Goal: Task Accomplishment & Management: Use online tool/utility

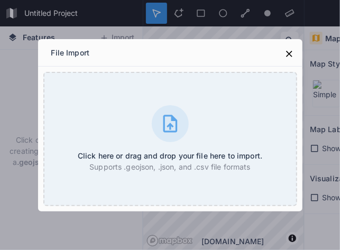
click at [240, 32] on div "File Import Click here or drag and drop your file here to import. Supports .geo…" at bounding box center [170, 125] width 340 height 250
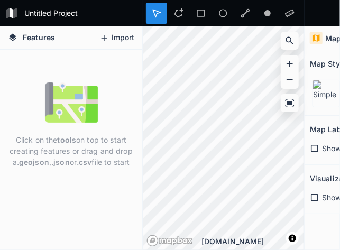
click at [121, 31] on button "Import" at bounding box center [116, 38] width 45 height 17
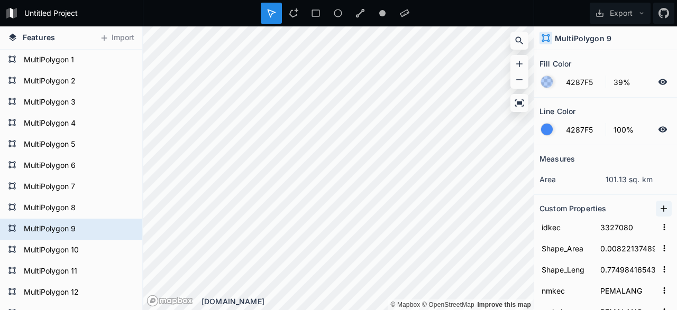
click at [665, 207] on icon at bounding box center [663, 209] width 11 height 11
click at [564, 228] on input "property 1" at bounding box center [565, 227] width 53 height 16
drag, startPoint x: 583, startPoint y: 231, endPoint x: 474, endPoint y: 240, distance: 109.8
click at [539, 235] on input "property 1" at bounding box center [565, 227] width 53 height 16
type input "Banyaknya Desa"
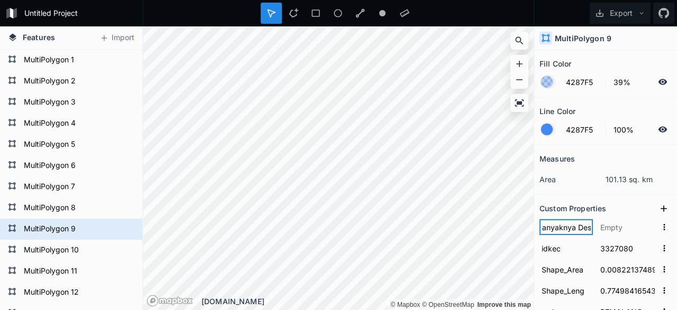
scroll to position [0, 8]
click at [627, 228] on input "text" at bounding box center [627, 227] width 59 height 16
click at [664, 209] on icon at bounding box center [664, 209] width 6 height 6
click at [572, 231] on input "property 1" at bounding box center [565, 227] width 53 height 16
drag, startPoint x: 579, startPoint y: 226, endPoint x: 503, endPoint y: 234, distance: 76.6
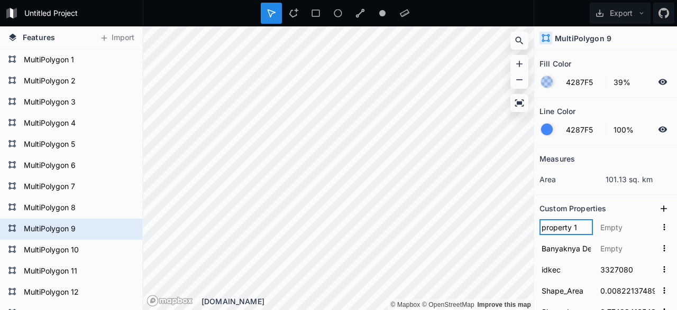
click at [539, 234] on input "property 1" at bounding box center [565, 227] width 53 height 16
click at [590, 250] on input "Banyaknya Desa" at bounding box center [565, 249] width 53 height 16
drag, startPoint x: 591, startPoint y: 246, endPoint x: 518, endPoint y: 256, distance: 73.7
click at [539, 256] on input "Banyaknya Desa" at bounding box center [565, 249] width 53 height 16
drag, startPoint x: 554, startPoint y: 247, endPoint x: 527, endPoint y: 247, distance: 27.0
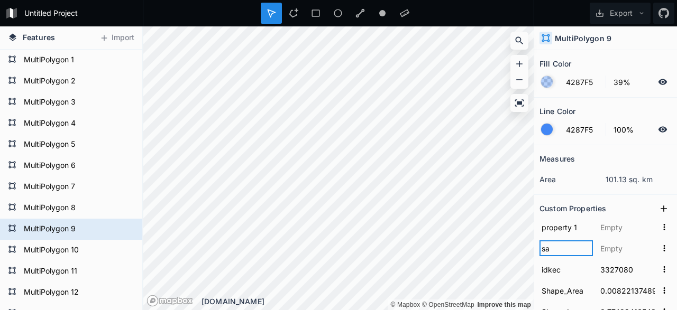
click at [539, 247] on input "sa" at bounding box center [565, 249] width 53 height 16
drag, startPoint x: 585, startPoint y: 247, endPoint x: 520, endPoint y: 256, distance: 66.2
click at [539, 256] on input "Bnyk_Desa" at bounding box center [565, 249] width 53 height 16
type input "Desa"
click at [571, 229] on input "property 1" at bounding box center [565, 227] width 53 height 16
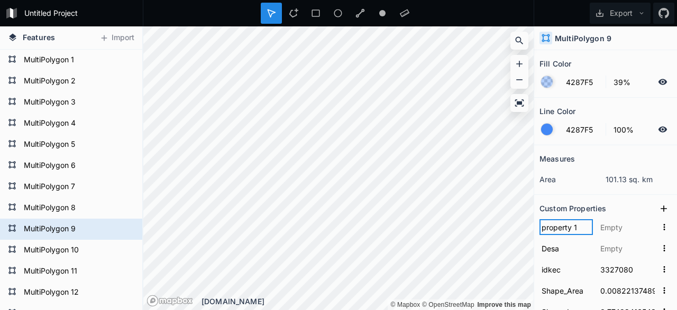
drag, startPoint x: 580, startPoint y: 227, endPoint x: 449, endPoint y: 213, distance: 131.3
click at [539, 219] on input "property 1" at bounding box center [565, 227] width 53 height 16
type input "Kelurahan"
click at [570, 252] on input "Desa" at bounding box center [565, 249] width 53 height 16
click at [609, 249] on input "text" at bounding box center [627, 249] width 59 height 16
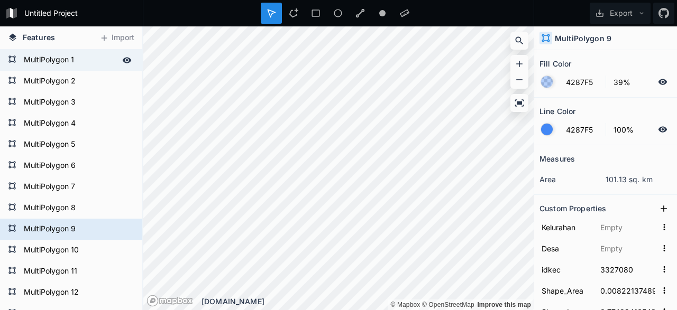
click at [66, 56] on form "MultiPolygon 1" at bounding box center [70, 60] width 99 height 16
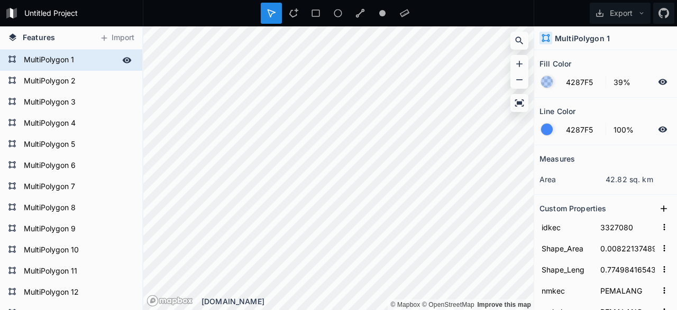
type input "3327010"
type input "0.00348203758"
type input "0.34710779758"
type input "MOGA"
type input "010"
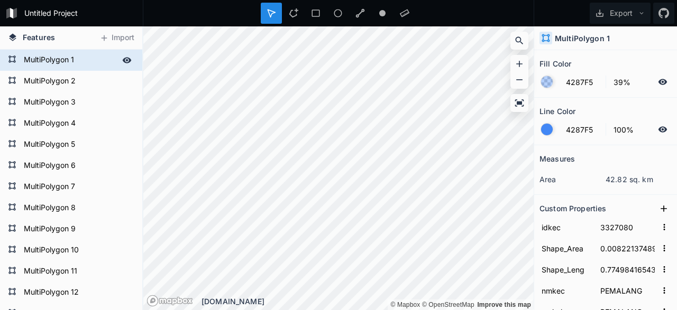
type input "1"
click at [665, 209] on icon at bounding box center [663, 209] width 11 height 11
click at [584, 227] on input "property 1" at bounding box center [565, 227] width 53 height 16
drag, startPoint x: 584, startPoint y: 227, endPoint x: 507, endPoint y: 236, distance: 77.3
click at [539, 235] on input "property 1" at bounding box center [565, 227] width 53 height 16
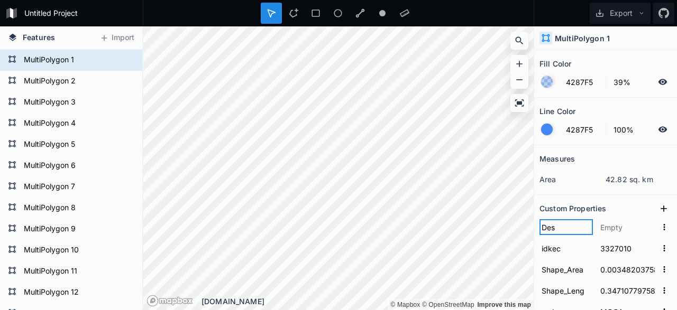
type input "Desa"
click at [664, 210] on icon at bounding box center [664, 209] width 6 height 6
drag, startPoint x: 583, startPoint y: 228, endPoint x: 492, endPoint y: 235, distance: 91.3
click at [539, 235] on input "property 1" at bounding box center [565, 227] width 53 height 16
type input "Kelurahan"
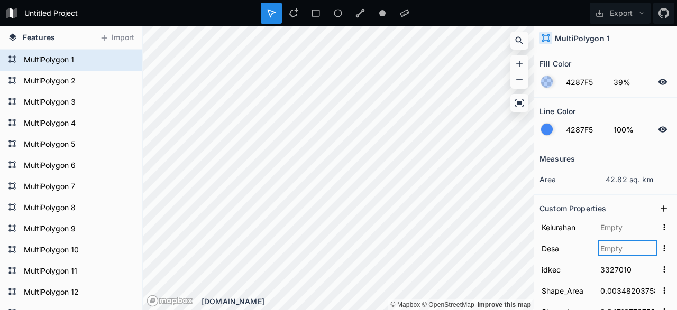
click at [622, 251] on input "text" at bounding box center [627, 249] width 59 height 16
click at [612, 249] on input "text" at bounding box center [627, 249] width 59 height 16
type input "10"
click at [619, 227] on input "text" at bounding box center [627, 227] width 59 height 16
type input "0"
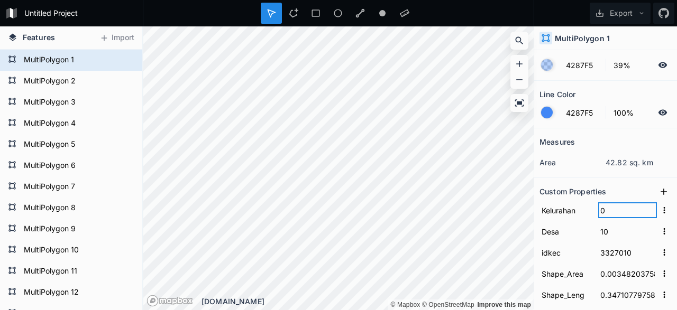
scroll to position [0, 0]
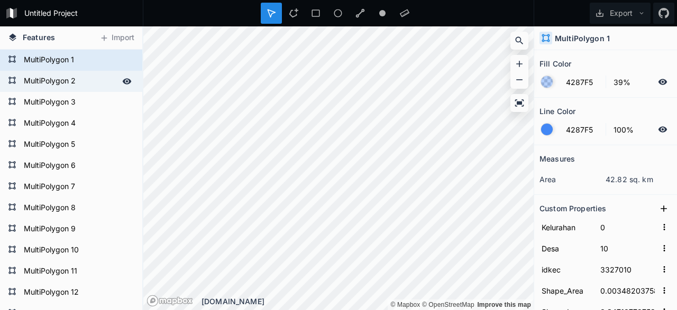
click at [75, 82] on form "MultiPolygon 2" at bounding box center [70, 82] width 99 height 16
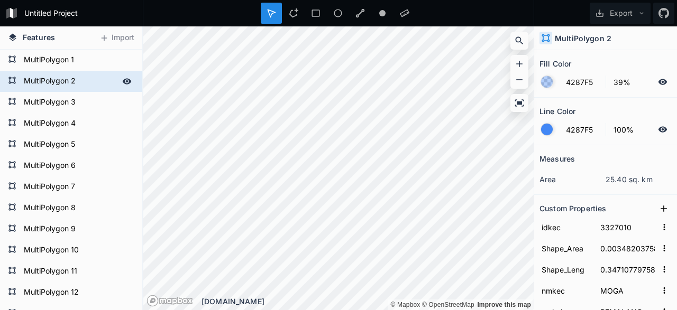
type input "3327011"
type input "0.00206553059"
type input "0.27167587705"
type input "WARUNGPRING"
type input "011"
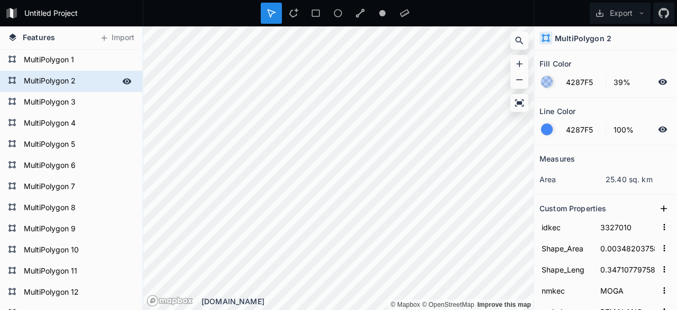
type input "2"
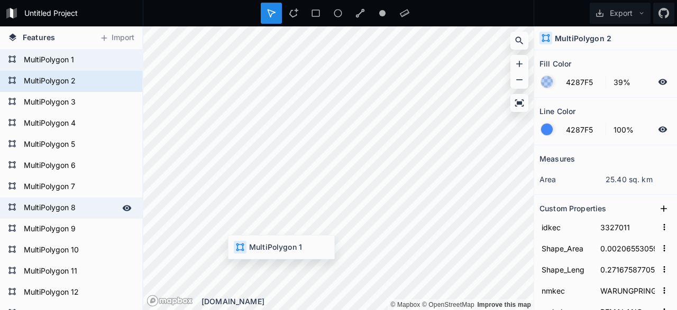
type input "3327010"
type input "0.00348203758"
type input "0.34710779758"
type input "MOGA"
type input "010"
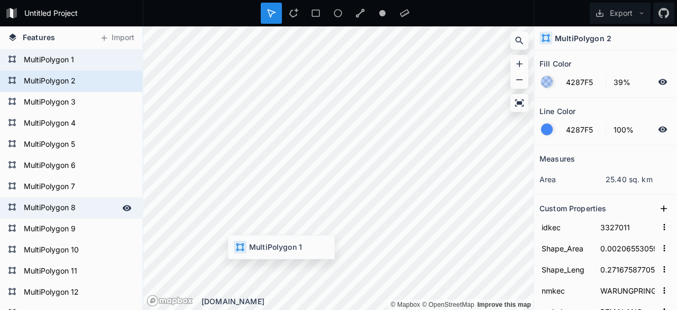
type input "1"
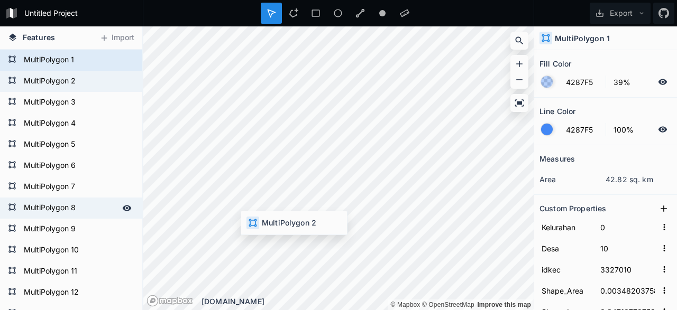
type input "3327011"
type input "0.00206553059"
type input "0.27167587705"
type input "WARUNGPRING"
type input "011"
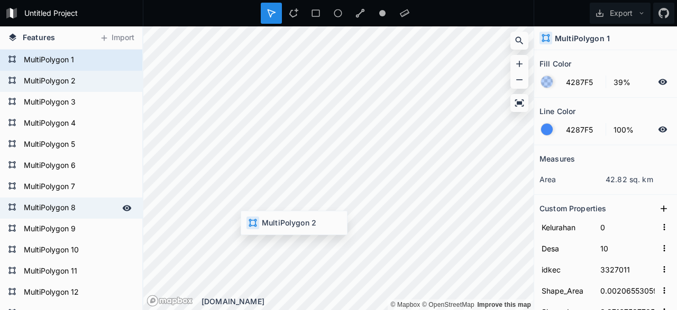
type input "2"
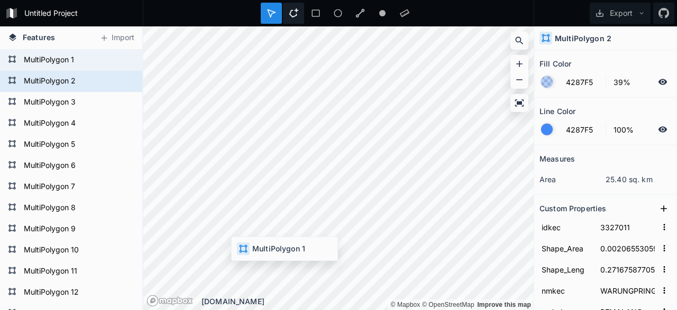
type input "3327010"
type input "0.00348203758"
type input "0.34710779758"
type input "MOGA"
type input "010"
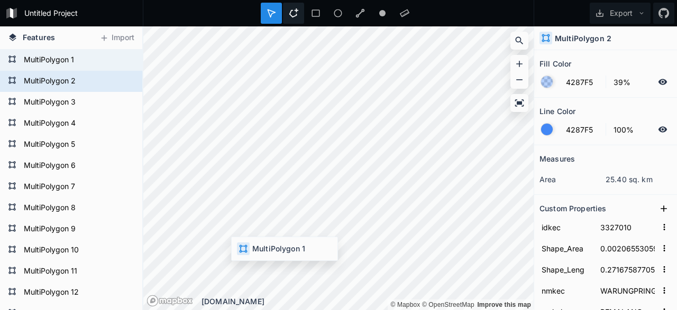
type input "1"
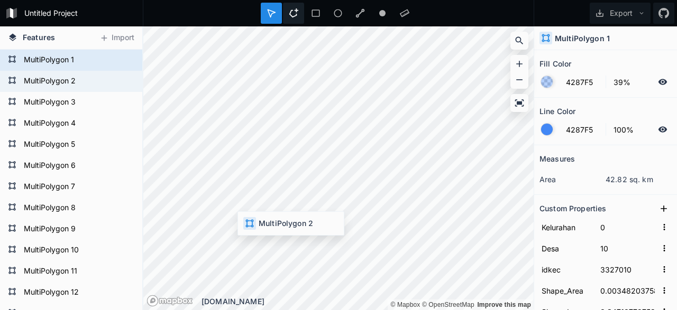
type input "3327011"
type input "0.00206553059"
type input "0.27167587705"
type input "WARUNGPRING"
type input "011"
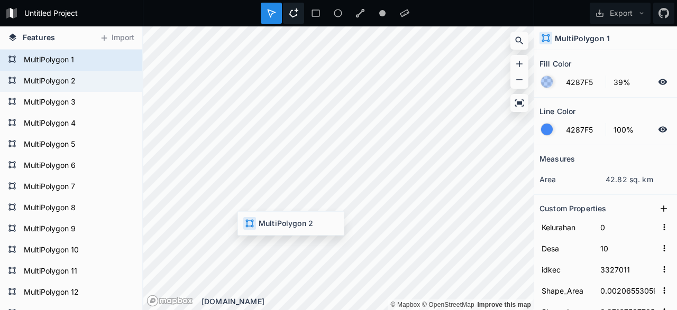
type input "2"
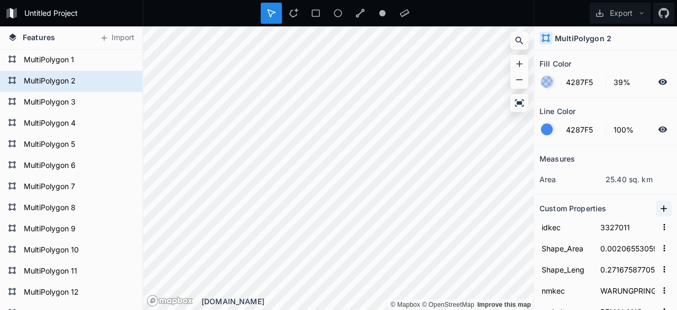
click at [665, 207] on icon at bounding box center [663, 209] width 11 height 11
click at [580, 227] on input "property 1" at bounding box center [565, 227] width 53 height 16
drag, startPoint x: 580, startPoint y: 227, endPoint x: 505, endPoint y: 206, distance: 77.9
click at [539, 219] on input "property 1" at bounding box center [565, 227] width 53 height 16
type input "Desa"
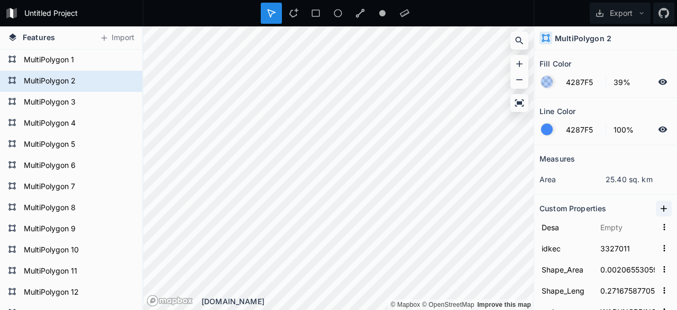
click at [664, 208] on icon at bounding box center [664, 209] width 6 height 6
click at [583, 225] on input "property 1" at bounding box center [565, 227] width 53 height 16
drag, startPoint x: 583, startPoint y: 225, endPoint x: 503, endPoint y: 233, distance: 80.8
click at [539, 233] on input "property 1" at bounding box center [565, 227] width 53 height 16
type input "Kelurahan"
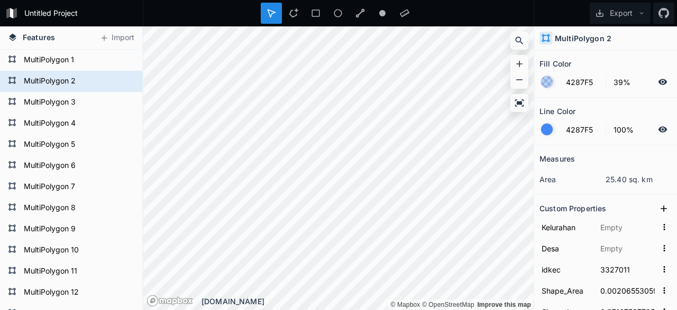
click at [574, 259] on form "idkec 3327011" at bounding box center [605, 269] width 132 height 21
click at [620, 249] on input "text" at bounding box center [627, 249] width 59 height 16
click at [622, 251] on input "text" at bounding box center [627, 249] width 59 height 16
type input "6"
click at [632, 229] on input "text" at bounding box center [627, 227] width 59 height 16
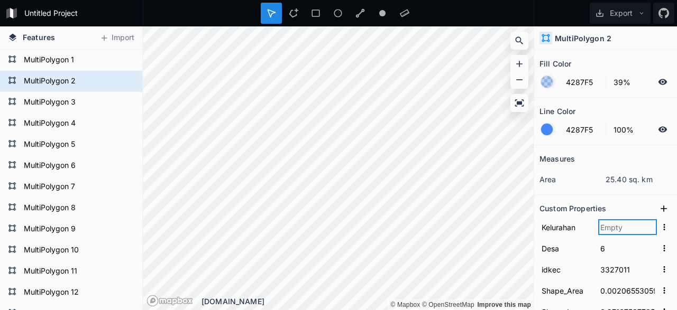
type input "0"
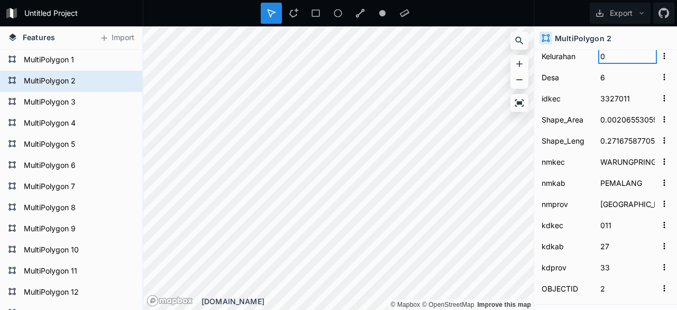
scroll to position [176, 0]
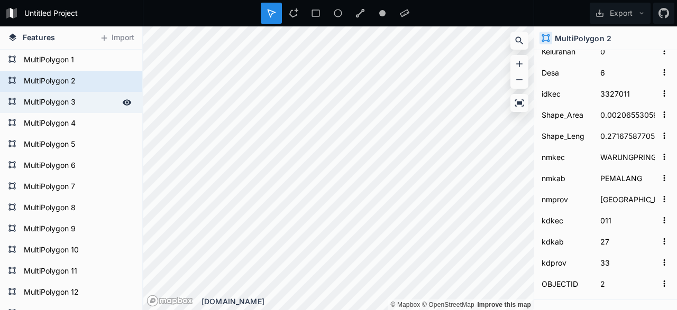
click at [68, 103] on form "MultiPolygon 3" at bounding box center [70, 103] width 99 height 16
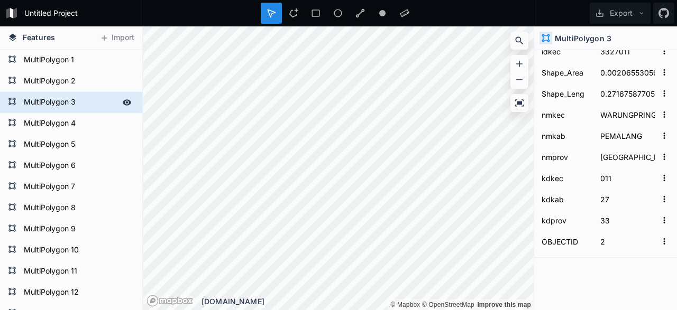
type input "3327020"
type input "0.00750021591"
type input "0.46267831648"
type input "PULOSARI"
type input "020"
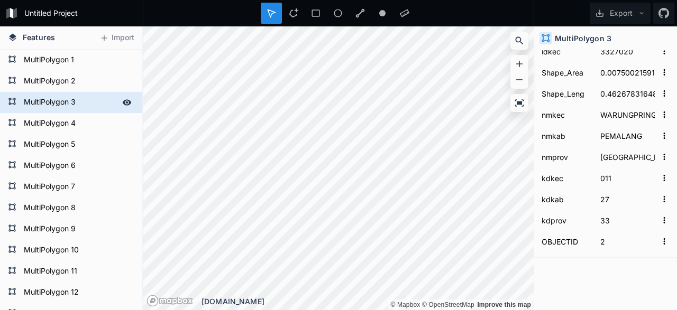
type input "3"
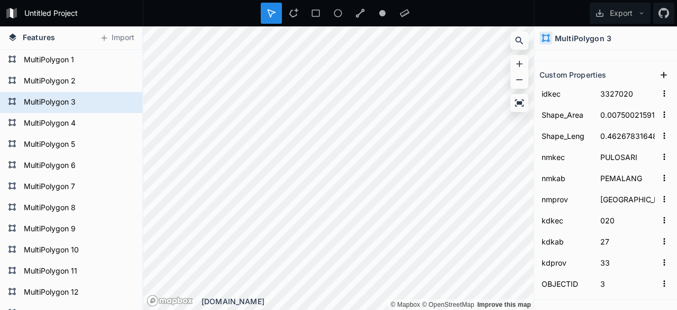
scroll to position [45, 0]
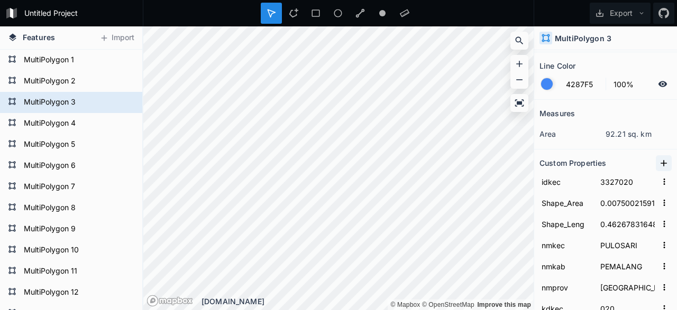
click at [665, 162] on icon at bounding box center [663, 163] width 11 height 11
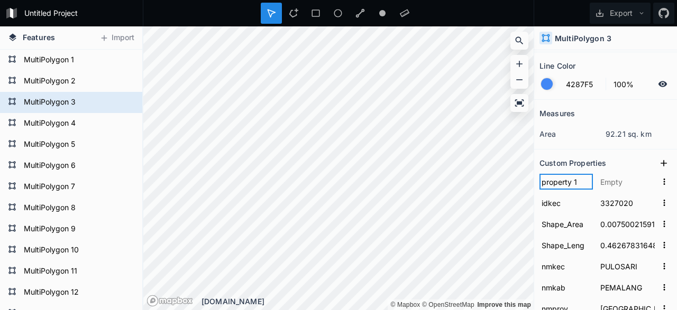
click at [568, 185] on input "property 1" at bounding box center [565, 182] width 53 height 16
drag, startPoint x: 583, startPoint y: 186, endPoint x: 499, endPoint y: 175, distance: 84.9
click at [539, 175] on input "property 1" at bounding box center [565, 182] width 53 height 16
type input "Desa"
click at [663, 162] on icon at bounding box center [664, 163] width 6 height 6
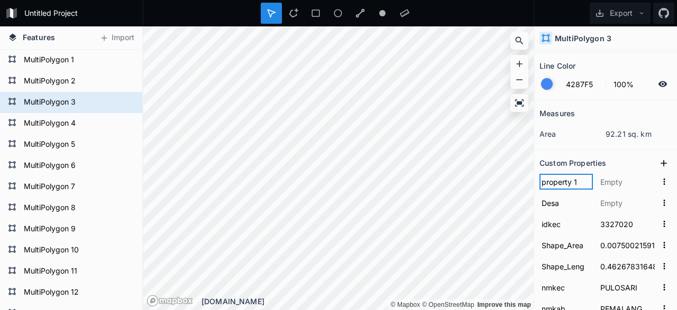
click at [583, 181] on input "property 1" at bounding box center [565, 182] width 53 height 16
drag, startPoint x: 583, startPoint y: 181, endPoint x: 508, endPoint y: 180, distance: 74.6
click at [539, 180] on input "property 1" at bounding box center [565, 182] width 53 height 16
type input "Kelurahan"
click at [614, 201] on input "text" at bounding box center [627, 203] width 59 height 16
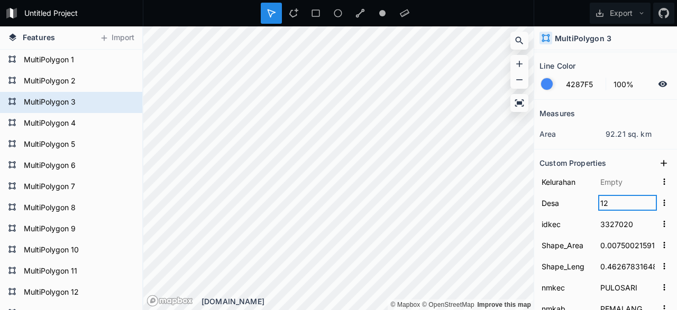
type input "12"
click at [632, 182] on input "text" at bounding box center [627, 182] width 59 height 16
type input "0"
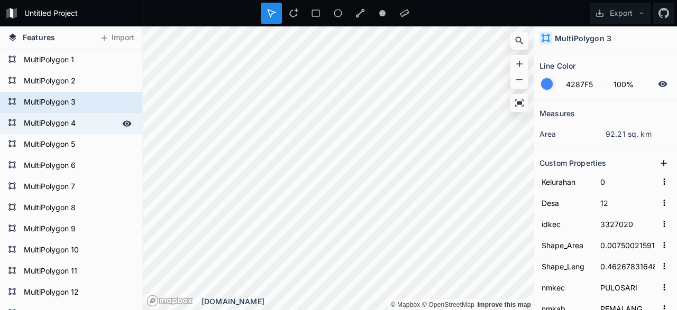
click at [80, 127] on form "MultiPolygon 4" at bounding box center [70, 124] width 99 height 16
type input "3327030"
type input "0.01042288744"
type input "0.50794924368"
type input "[PERSON_NAME]"
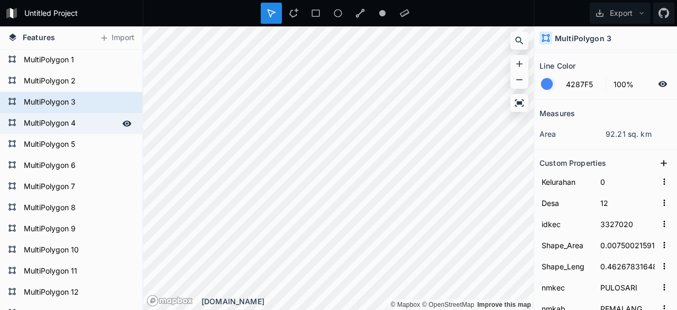
type input "030"
type input "4"
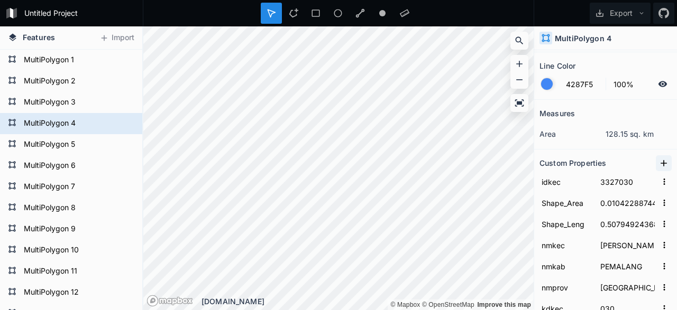
click at [664, 165] on icon at bounding box center [664, 163] width 6 height 6
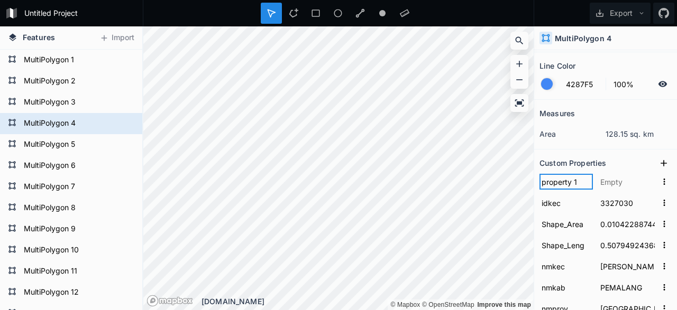
click at [577, 180] on input "property 1" at bounding box center [565, 182] width 53 height 16
drag, startPoint x: 577, startPoint y: 180, endPoint x: 503, endPoint y: 174, distance: 74.8
click at [539, 174] on input "property 1" at bounding box center [565, 182] width 53 height 16
type input "Desa"
click at [664, 159] on icon at bounding box center [663, 163] width 11 height 11
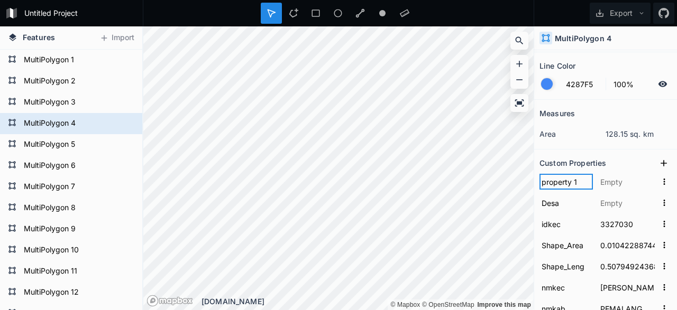
drag, startPoint x: 579, startPoint y: 182, endPoint x: 505, endPoint y: 191, distance: 74.0
click at [539, 190] on input "property 1" at bounding box center [565, 182] width 53 height 16
type input "Kelurahan"
click at [620, 204] on input "text" at bounding box center [627, 203] width 59 height 16
type input "13"
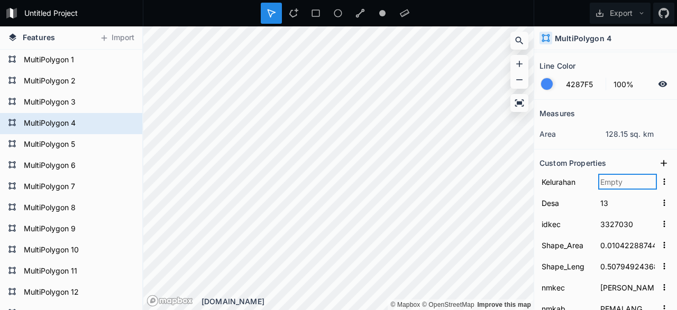
click at [623, 183] on input "text" at bounding box center [627, 182] width 59 height 16
type input "0"
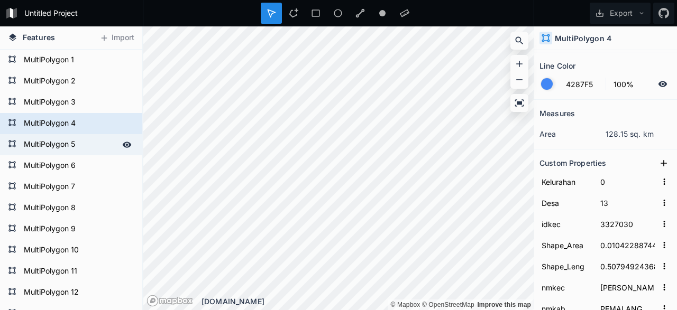
click at [59, 141] on form "MultiPolygon 5" at bounding box center [70, 145] width 99 height 16
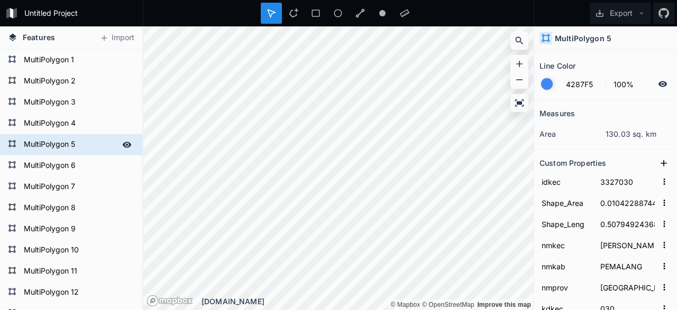
type input "3327040"
type input "0.01057545167"
type input "0.72664084814"
type input "WATUKUMPUL"
type input "040"
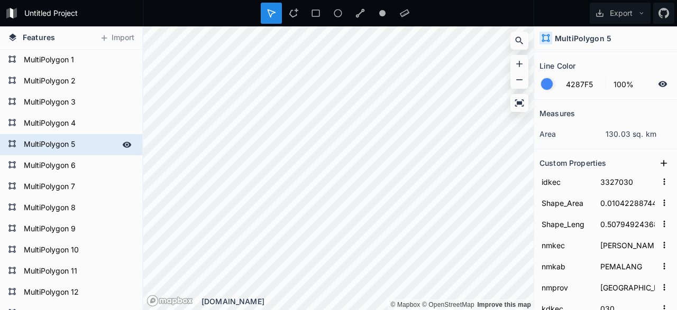
type input "5"
click at [665, 160] on icon at bounding box center [663, 163] width 11 height 11
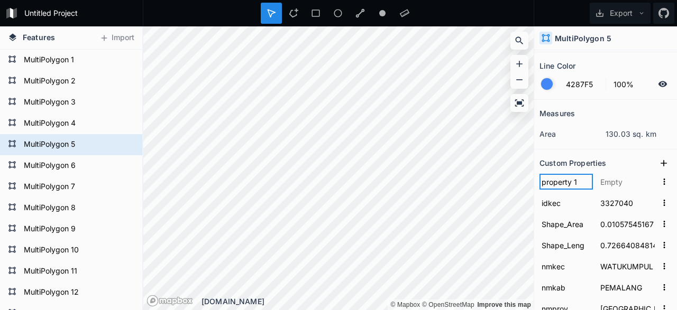
click at [580, 180] on input "property 1" at bounding box center [565, 182] width 53 height 16
drag, startPoint x: 580, startPoint y: 180, endPoint x: 476, endPoint y: 191, distance: 104.7
click at [539, 190] on input "property 1" at bounding box center [565, 182] width 53 height 16
type input "Desa"
click at [667, 161] on icon at bounding box center [663, 163] width 11 height 11
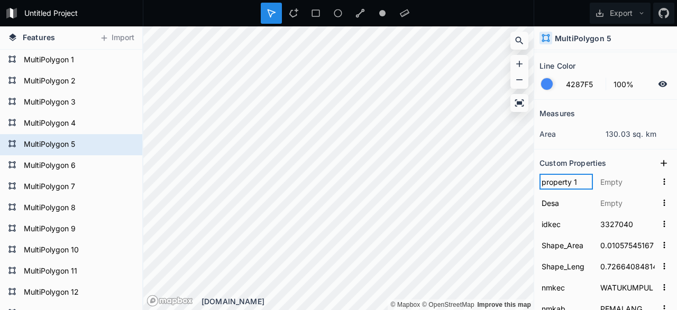
click at [581, 181] on input "property 1" at bounding box center [565, 182] width 53 height 16
drag, startPoint x: 581, startPoint y: 181, endPoint x: 494, endPoint y: 181, distance: 86.7
click at [539, 181] on input "property 1" at bounding box center [565, 182] width 53 height 16
type input "Kelurahan"
click at [626, 203] on input "text" at bounding box center [627, 203] width 59 height 16
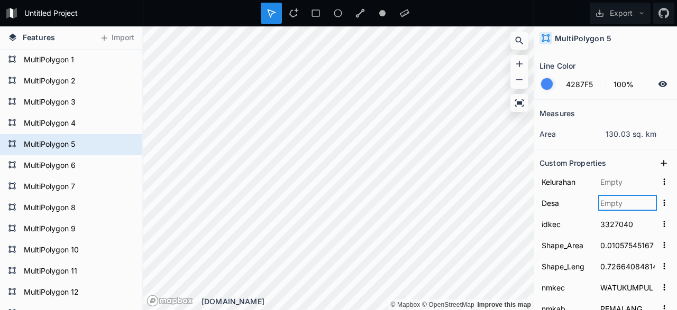
click at [621, 204] on input "text" at bounding box center [627, 203] width 59 height 16
type input "15"
click at [626, 182] on input "text" at bounding box center [627, 182] width 59 height 16
type input "0"
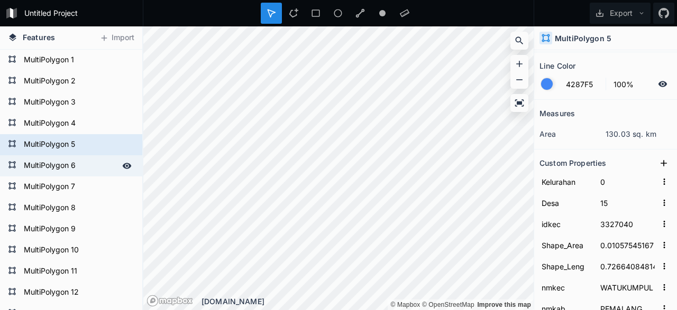
click at [74, 168] on form "MultiPolygon 6" at bounding box center [70, 166] width 99 height 16
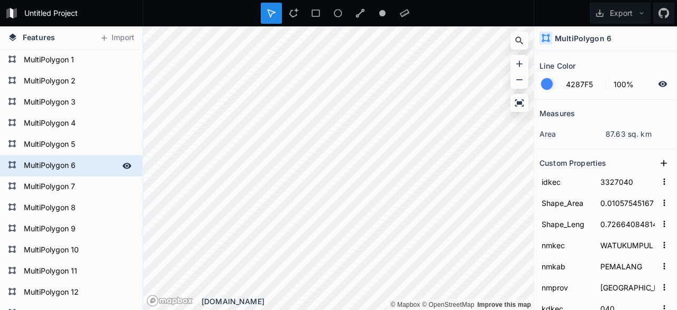
type input "3327050"
type input "0.00712476507"
type input "0.68627833528"
type input "BODEH"
type input "050"
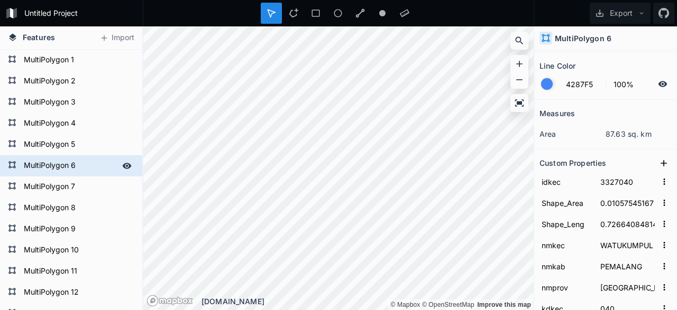
type input "6"
click at [664, 162] on icon at bounding box center [664, 163] width 6 height 6
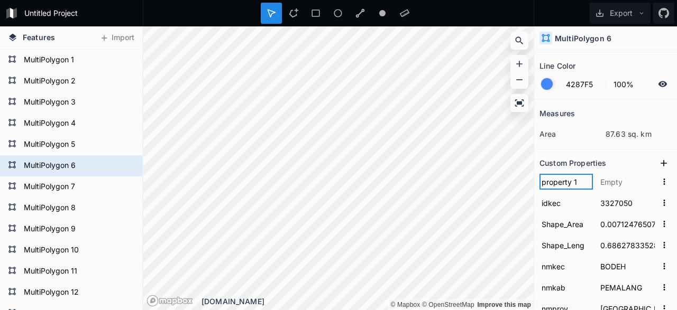
click at [578, 184] on input "property 1" at bounding box center [565, 182] width 53 height 16
click at [668, 159] on icon at bounding box center [663, 163] width 11 height 11
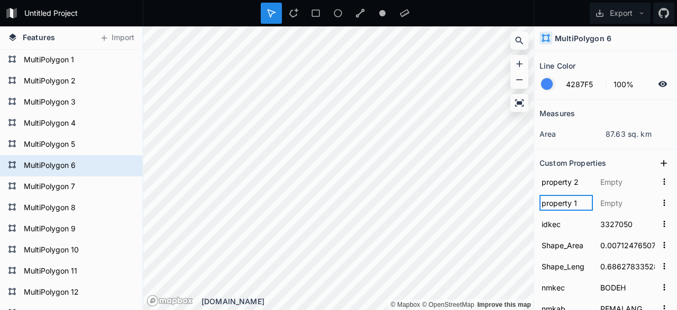
drag, startPoint x: 582, startPoint y: 206, endPoint x: 478, endPoint y: 212, distance: 104.9
click at [539, 211] on input "property 1" at bounding box center [565, 203] width 53 height 16
type input "Desa"
click at [585, 182] on input "property 2" at bounding box center [565, 182] width 53 height 16
drag, startPoint x: 585, startPoint y: 182, endPoint x: 469, endPoint y: 156, distance: 119.3
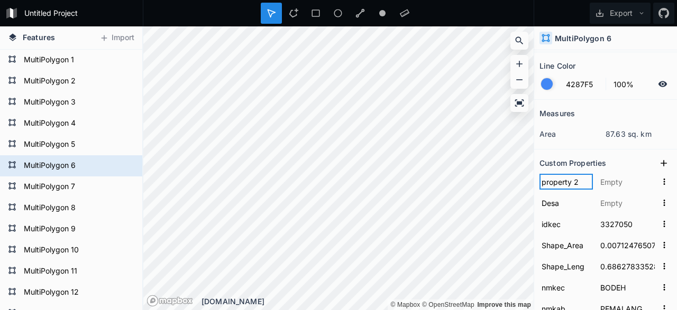
click at [539, 174] on input "property 2" at bounding box center [565, 182] width 53 height 16
type input "Kelurahan"
click at [624, 204] on input "text" at bounding box center [627, 203] width 59 height 16
type input "19"
click at [633, 181] on input "text" at bounding box center [627, 182] width 59 height 16
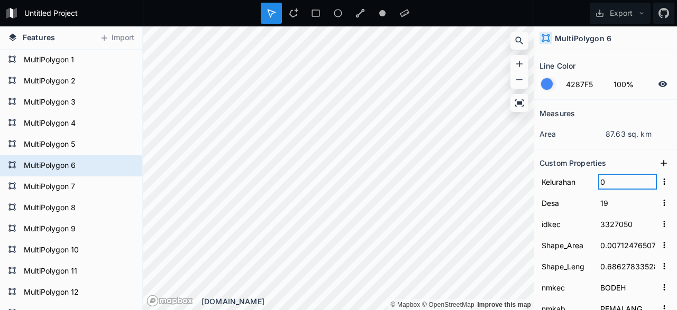
type input "0"
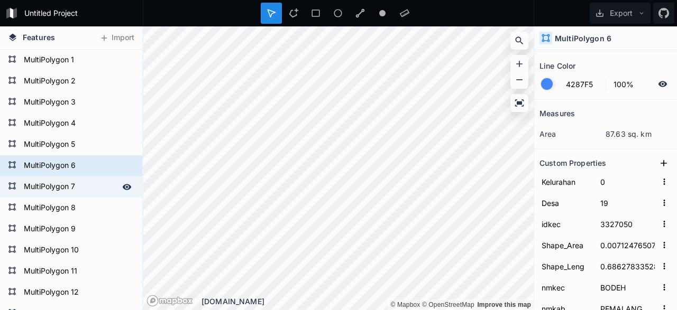
click at [67, 187] on form "MultiPolygon 7" at bounding box center [70, 187] width 99 height 16
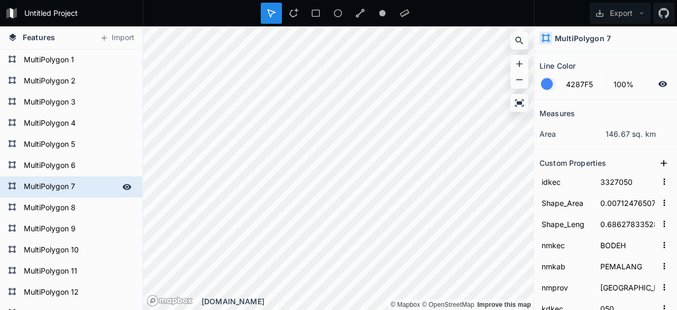
type input "3327060"
type input "0.01192554779"
type input "0.60741745785"
type input "BANTARBOLANG"
type input "060"
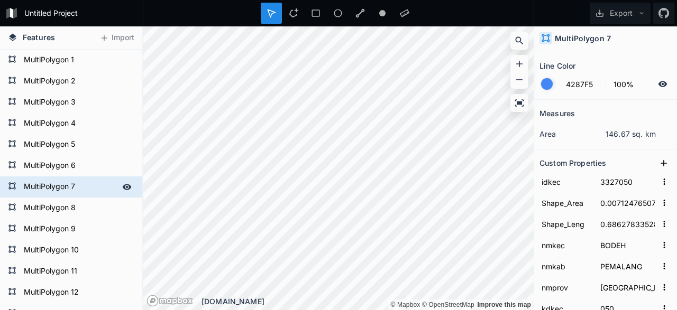
type input "7"
click at [666, 162] on icon at bounding box center [664, 163] width 6 height 6
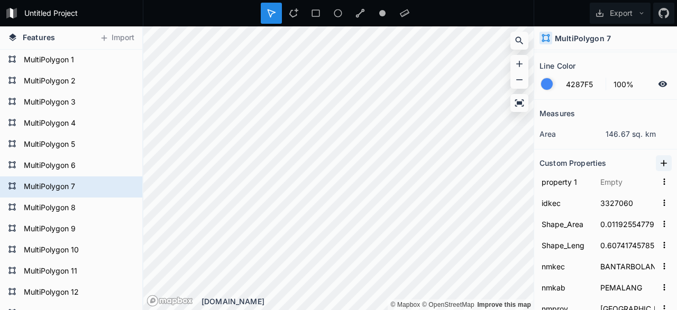
click at [666, 162] on icon at bounding box center [664, 163] width 6 height 6
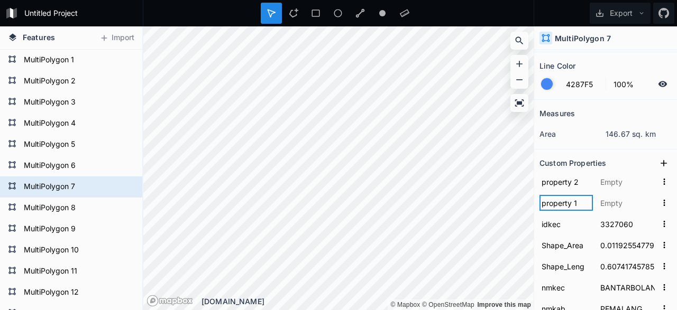
click at [579, 200] on input "property 1" at bounding box center [565, 203] width 53 height 16
drag, startPoint x: 579, startPoint y: 200, endPoint x: 516, endPoint y: 205, distance: 63.1
click at [539, 205] on input "property 1" at bounding box center [565, 203] width 53 height 16
type input "Desa"
click at [590, 183] on input "property 2" at bounding box center [565, 182] width 53 height 16
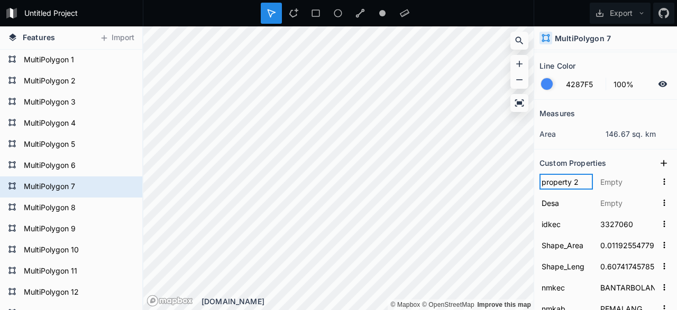
drag, startPoint x: 585, startPoint y: 182, endPoint x: 472, endPoint y: 170, distance: 113.2
click at [539, 174] on input "property 2" at bounding box center [565, 182] width 53 height 16
type input "Kelurahan"
click at [612, 202] on input "text" at bounding box center [627, 203] width 59 height 16
type input "17"
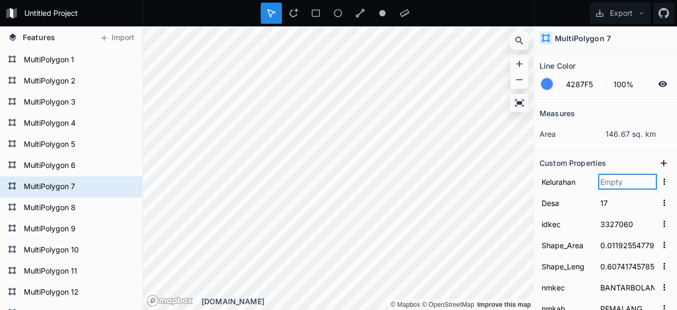
click at [626, 182] on input "text" at bounding box center [627, 182] width 59 height 16
type input "0"
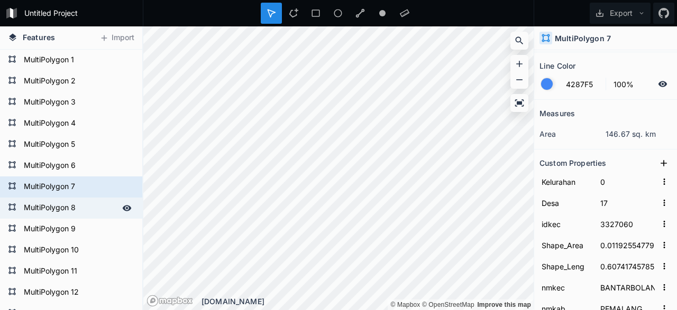
click at [63, 208] on form "MultiPolygon 8" at bounding box center [70, 208] width 99 height 16
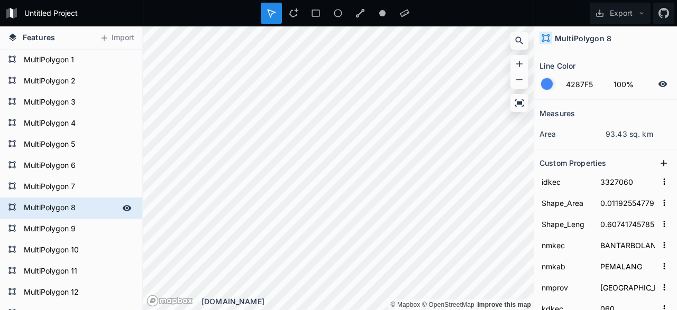
type input "3327070"
type input "0.00759678169"
type input "0.59310641148"
type input "RANDUDONGKAL"
type input "070"
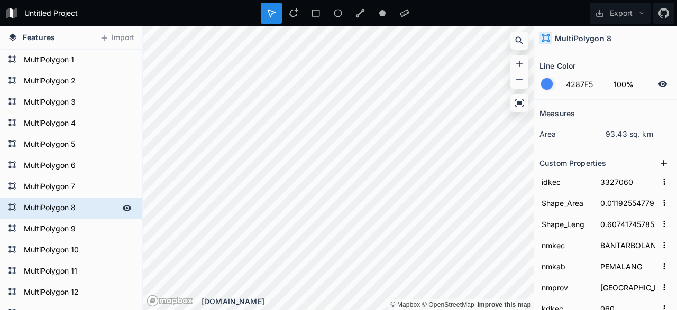
type input "8"
click at [665, 163] on icon at bounding box center [663, 163] width 11 height 11
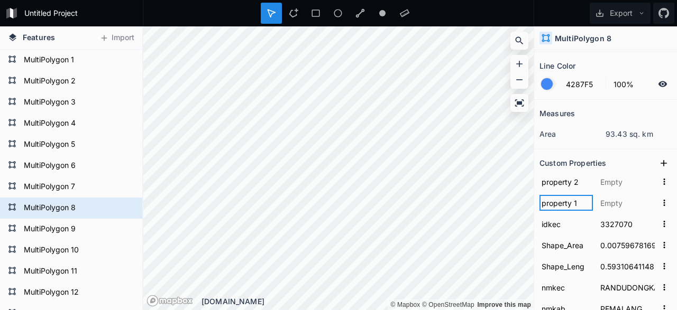
click at [584, 204] on input "property 1" at bounding box center [565, 203] width 53 height 16
drag, startPoint x: 584, startPoint y: 204, endPoint x: 475, endPoint y: 212, distance: 109.7
click at [539, 211] on input "property 1" at bounding box center [565, 203] width 53 height 16
type input "Desa"
click at [588, 179] on input "property 2" at bounding box center [565, 182] width 53 height 16
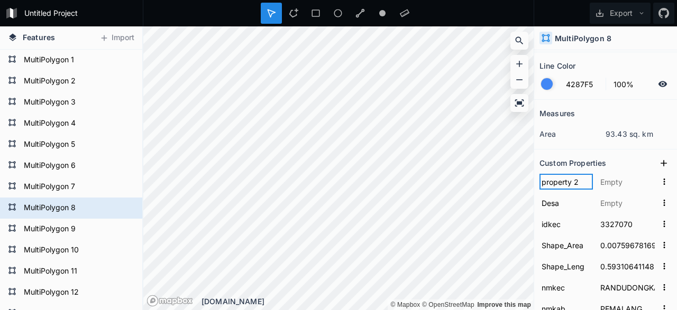
drag, startPoint x: 586, startPoint y: 179, endPoint x: 473, endPoint y: 179, distance: 113.2
click at [539, 179] on input "property 2" at bounding box center [565, 182] width 53 height 16
type input "Kelurahan"
click at [612, 203] on input "text" at bounding box center [627, 203] width 59 height 16
type input "18"
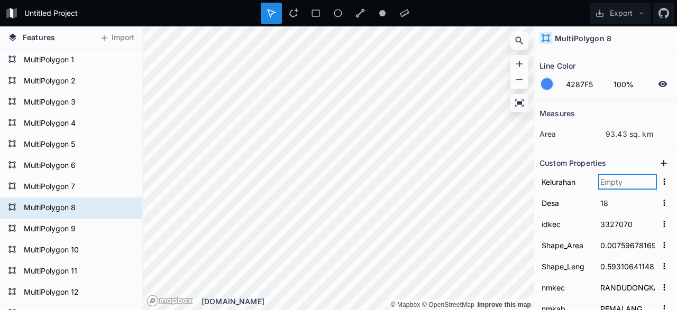
click at [631, 181] on input "text" at bounding box center [627, 182] width 59 height 16
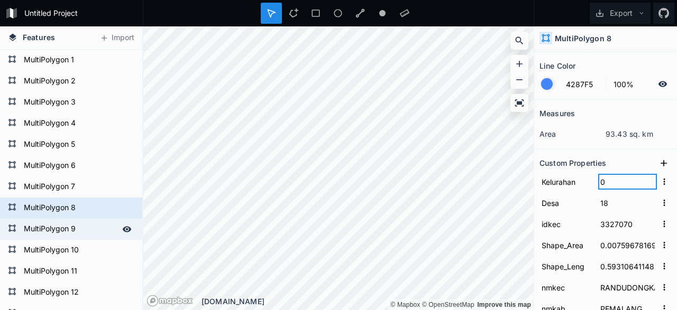
type input "0"
click at [65, 232] on form "MultiPolygon 9" at bounding box center [70, 230] width 99 height 16
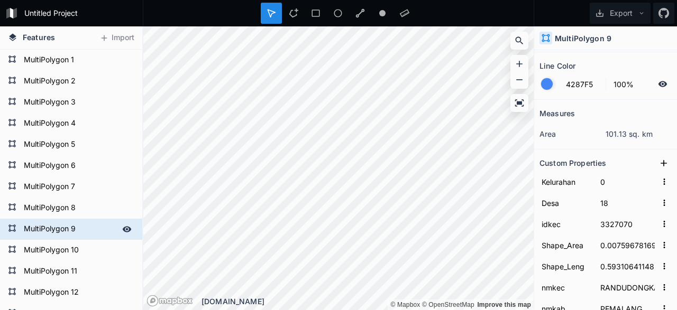
type input "3327080"
type input "0.00822137489"
type input "0.77498416543"
type input "PEMALANG"
type input "080"
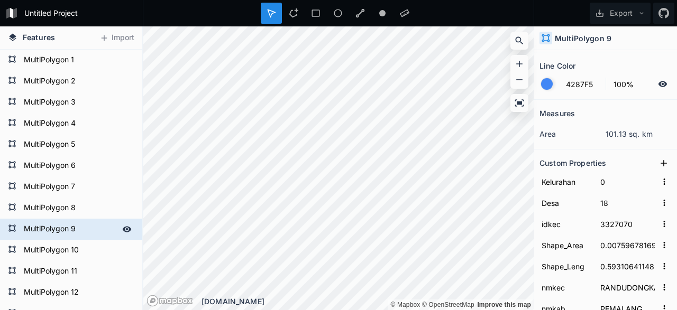
type input "9"
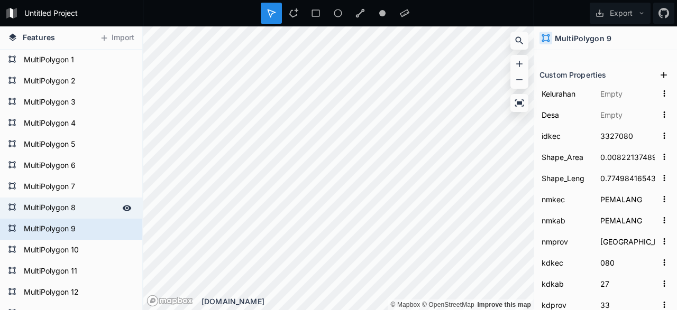
click at [65, 208] on form "MultiPolygon 8" at bounding box center [70, 208] width 99 height 16
type input "3327070"
type input "0.00759678169"
type input "0.59310641148"
type input "RANDUDONGKAL"
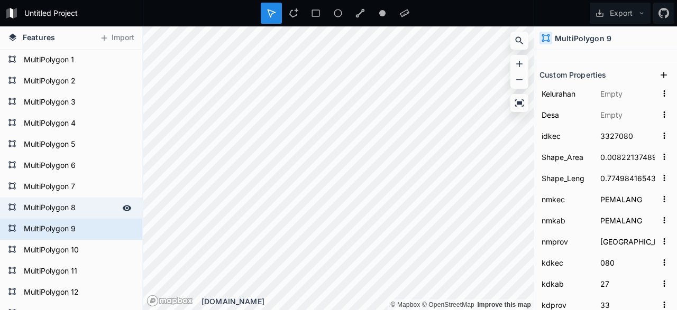
type input "070"
type input "8"
type input "18"
type input "0"
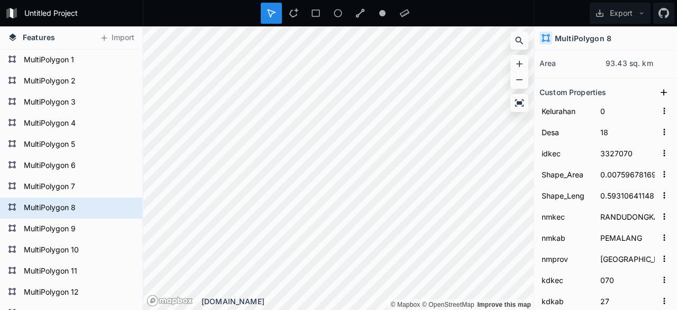
scroll to position [41, 0]
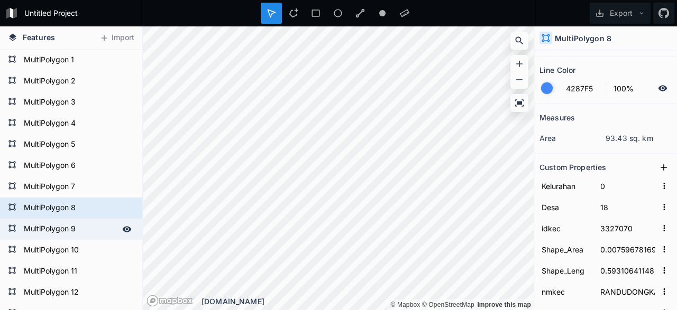
click at [64, 227] on form "MultiPolygon 9" at bounding box center [70, 230] width 99 height 16
type input "3327080"
type input "0.00822137489"
type input "0.77498416543"
type input "PEMALANG"
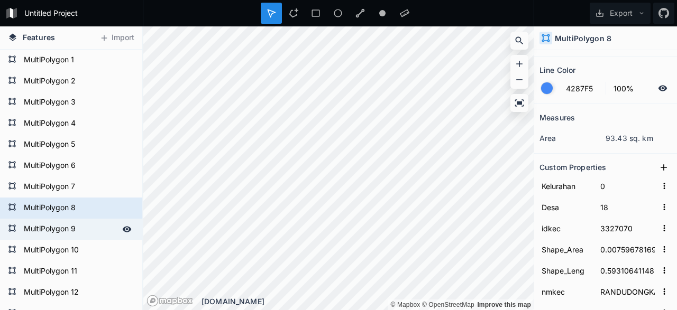
type input "080"
type input "9"
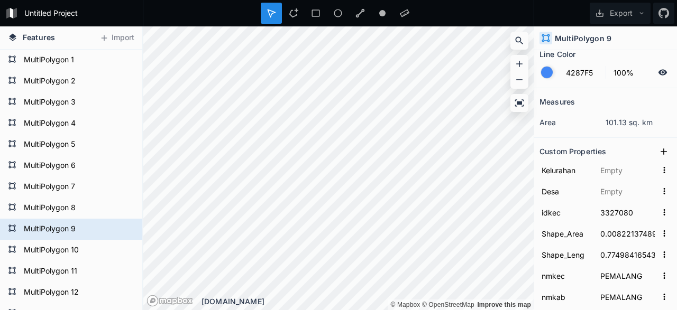
scroll to position [0, 0]
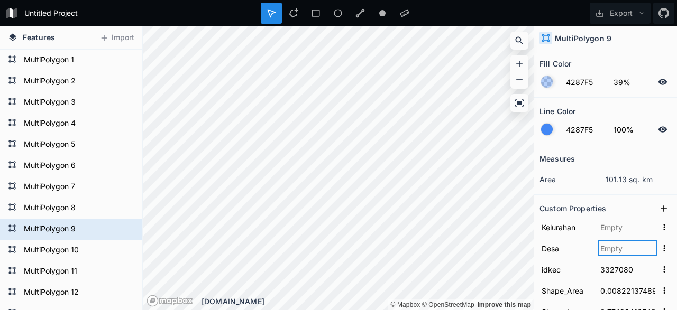
click at [616, 248] on input "text" at bounding box center [627, 249] width 59 height 16
type input "13"
click at [621, 224] on input "text" at bounding box center [627, 227] width 59 height 16
type input "7"
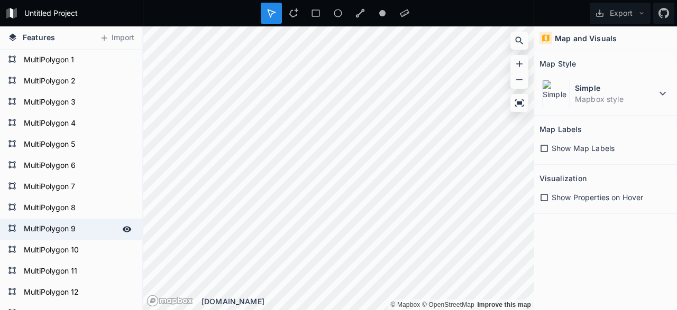
click at [71, 228] on form "MultiPolygon 9" at bounding box center [70, 230] width 99 height 16
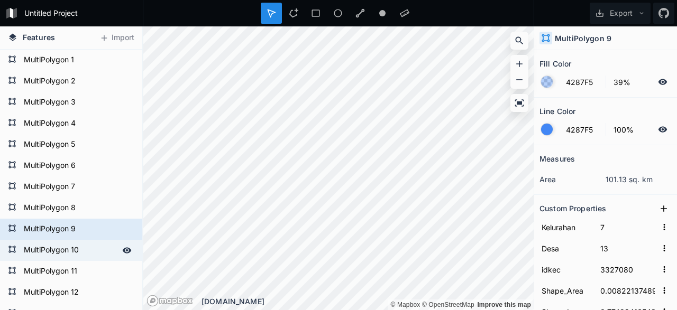
click at [83, 253] on form "MultiPolygon 10" at bounding box center [70, 251] width 99 height 16
type input "3327090"
type input "0.00539137164"
type input "0.54758779557"
type input "TAMAN"
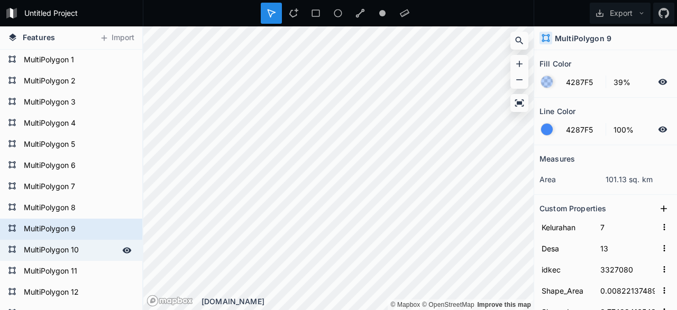
type input "090"
type input "10"
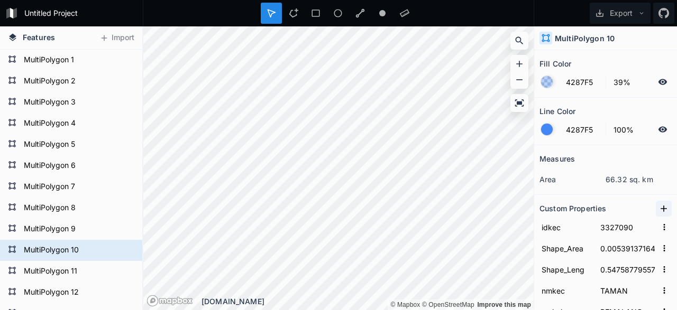
click at [666, 207] on icon at bounding box center [663, 209] width 11 height 11
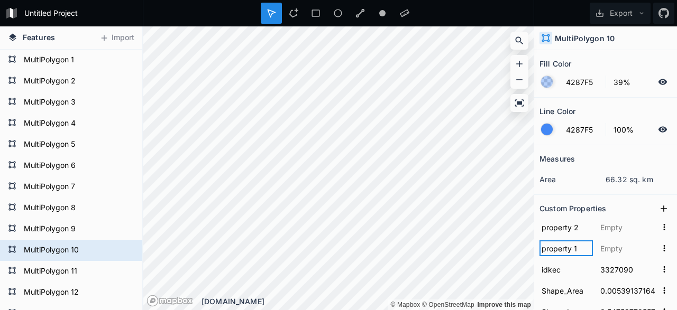
click at [580, 246] on input "property 1" at bounding box center [565, 249] width 53 height 16
type input "p"
type input "Desa"
click at [582, 223] on input "property 2" at bounding box center [565, 227] width 53 height 16
drag, startPoint x: 582, startPoint y: 223, endPoint x: 478, endPoint y: 239, distance: 105.3
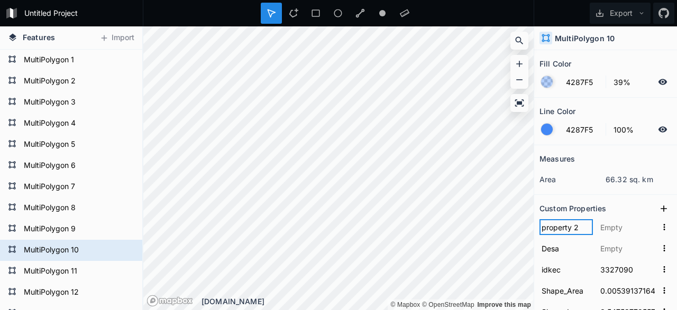
click at [539, 235] on input "property 2" at bounding box center [565, 227] width 53 height 16
type input "Kelurahan"
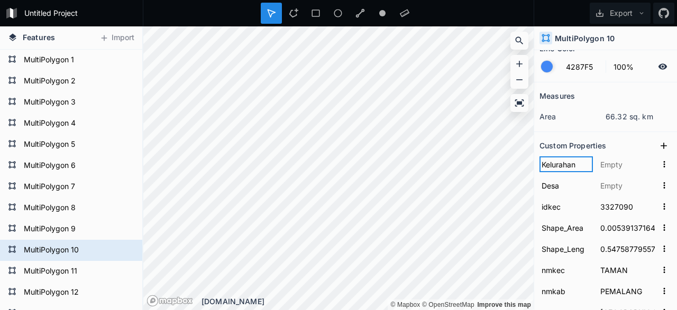
scroll to position [88, 0]
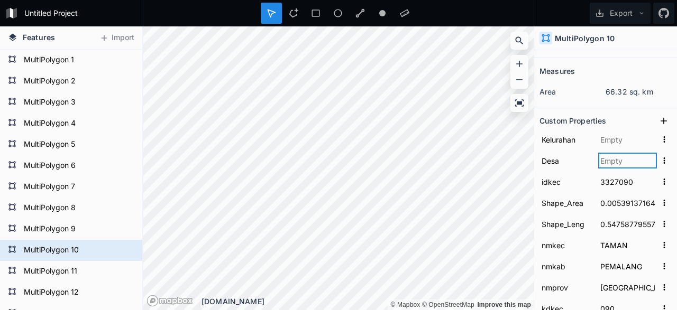
click at [608, 166] on input "text" at bounding box center [627, 161] width 59 height 16
type input "13"
click at [618, 134] on input "text" at bounding box center [627, 140] width 59 height 16
type input "7"
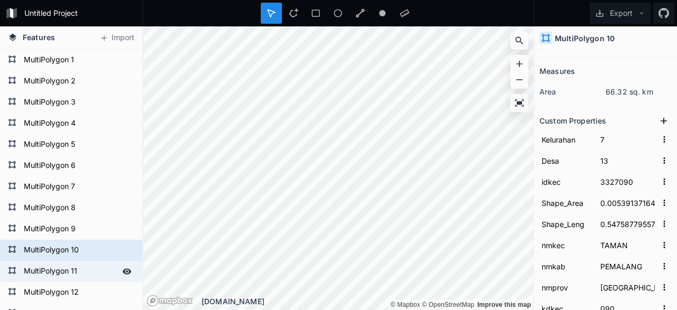
click at [75, 274] on form "MultiPolygon 11" at bounding box center [70, 272] width 99 height 16
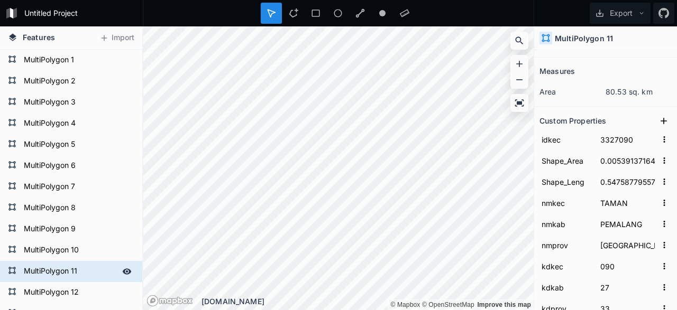
type input "3327100"
type input "0.00654573889"
type input "0.59568523755"
type input "PETARUKAN"
type input "100"
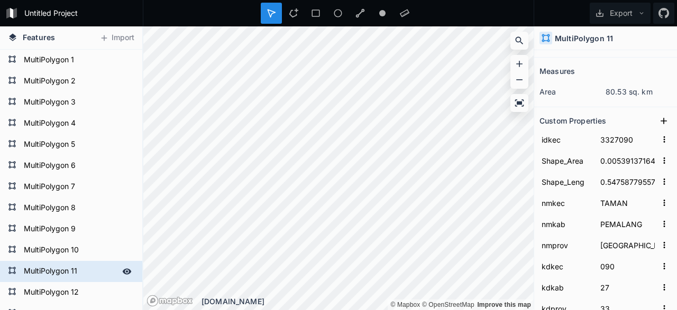
type input "11"
click at [662, 118] on icon at bounding box center [663, 121] width 11 height 11
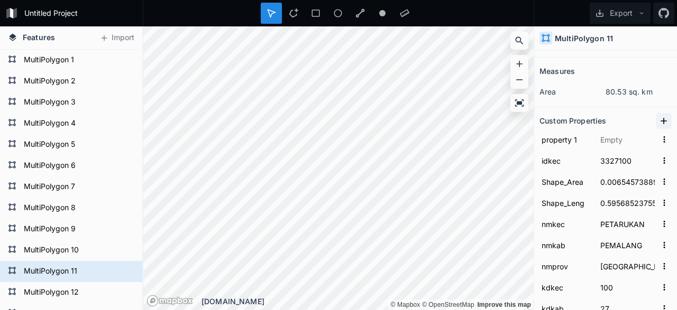
click at [662, 118] on icon at bounding box center [663, 121] width 11 height 11
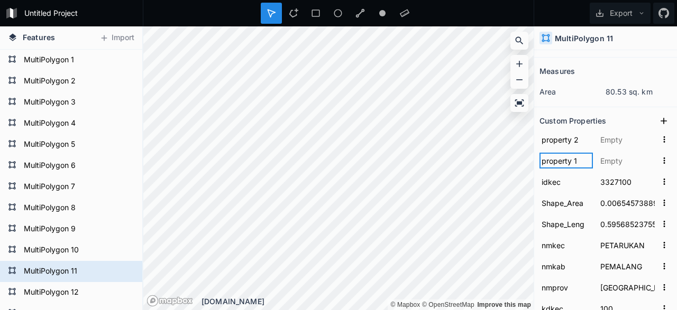
drag, startPoint x: 582, startPoint y: 160, endPoint x: 458, endPoint y: 177, distance: 124.3
click at [539, 169] on input "property 1" at bounding box center [565, 161] width 53 height 16
type input "Desa"
click at [582, 134] on input "property 2" at bounding box center [565, 140] width 53 height 16
drag, startPoint x: 582, startPoint y: 134, endPoint x: 503, endPoint y: 143, distance: 78.8
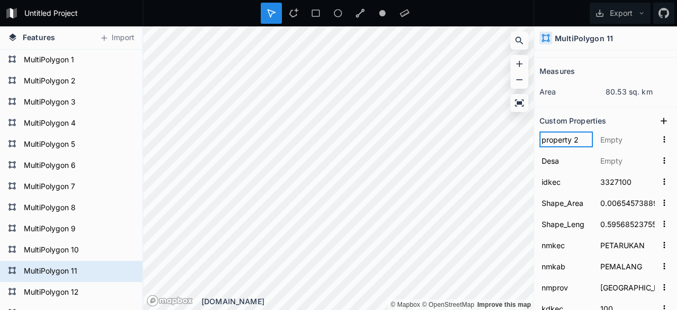
click at [539, 143] on input "property 2" at bounding box center [565, 140] width 53 height 16
type input "Kelurahan"
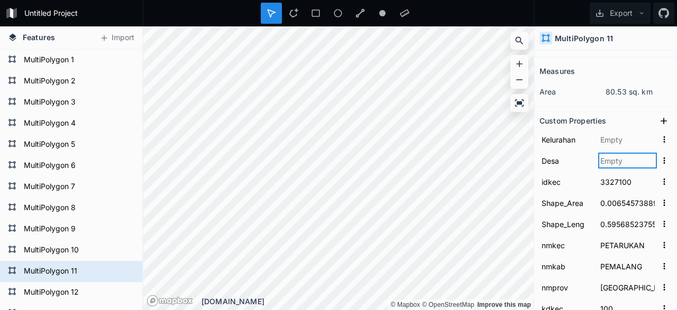
click at [618, 160] on input "text" at bounding box center [627, 161] width 59 height 16
type input "19"
click at [636, 138] on input "text" at bounding box center [627, 140] width 59 height 16
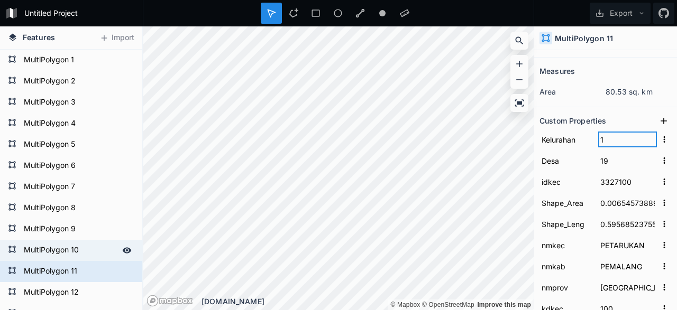
type input "1"
click at [61, 246] on form "MultiPolygon 10" at bounding box center [70, 251] width 99 height 16
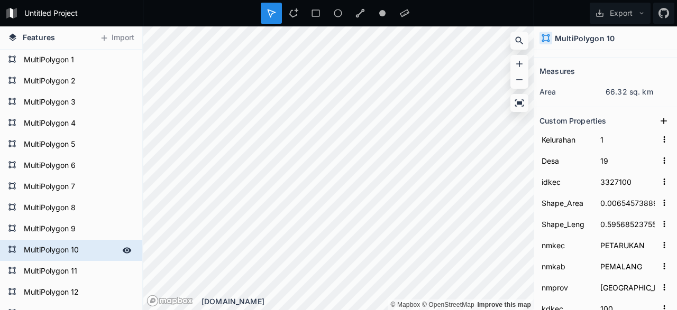
type input "3327090"
type input "0.00539137164"
type input "0.54758779557"
type input "TAMAN"
type input "090"
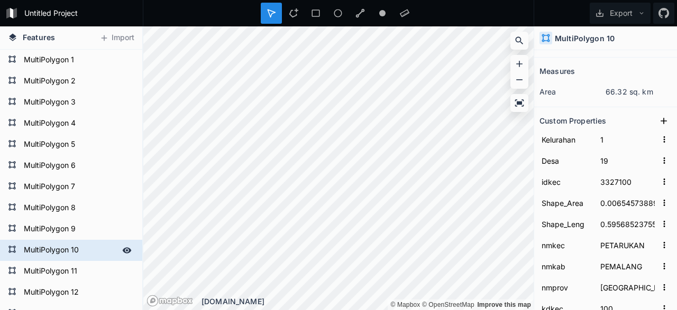
type input "10"
type input "13"
type input "7"
click at [614, 158] on input "13" at bounding box center [627, 161] width 59 height 16
drag, startPoint x: 614, startPoint y: 158, endPoint x: 592, endPoint y: 159, distance: 22.2
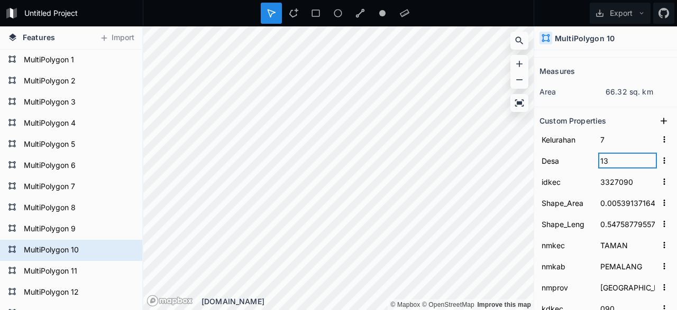
click at [598, 159] on input "13" at bounding box center [627, 161] width 59 height 16
type input "19"
click at [618, 134] on input "7" at bounding box center [627, 140] width 59 height 16
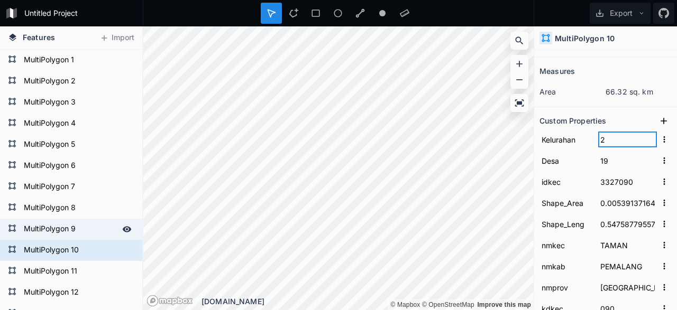
type input "2"
click at [65, 231] on form "MultiPolygon 9" at bounding box center [70, 230] width 99 height 16
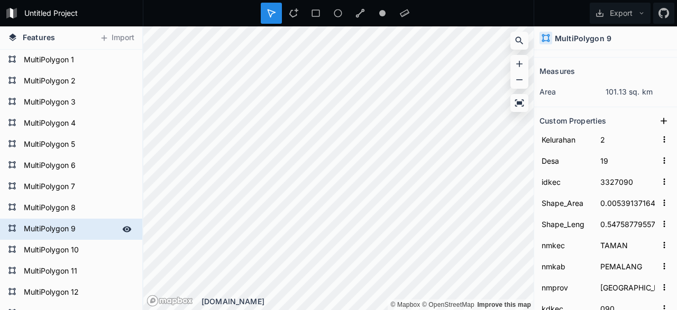
type input "3327080"
type input "0.00822137489"
type input "0.77498416543"
type input "PEMALANG"
type input "080"
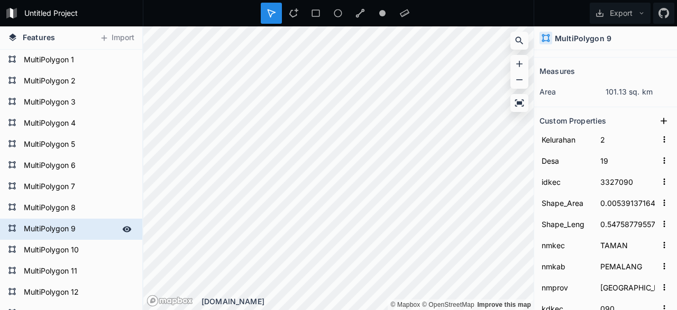
type input "9"
type input "13"
type input "7"
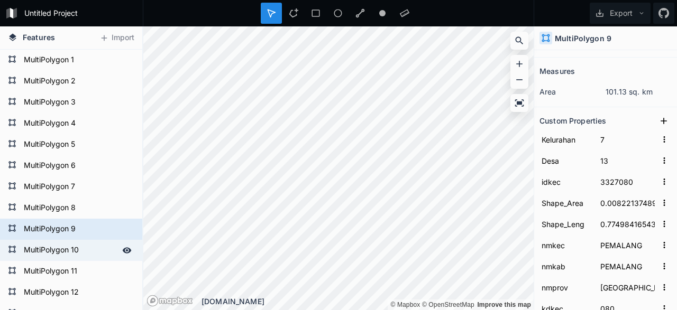
click at [72, 251] on form "MultiPolygon 10" at bounding box center [70, 251] width 99 height 16
type input "3327090"
type input "0.00539137164"
type input "0.54758779557"
type input "TAMAN"
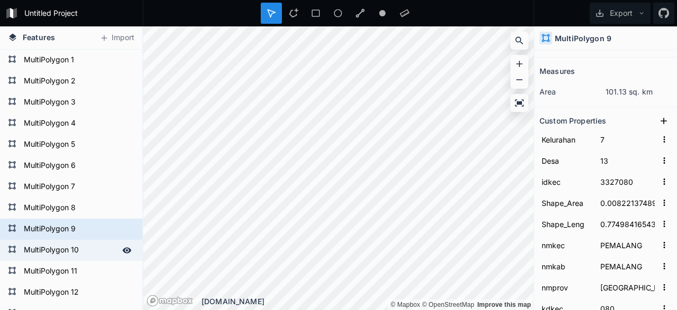
type input "090"
type input "10"
type input "19"
type input "2"
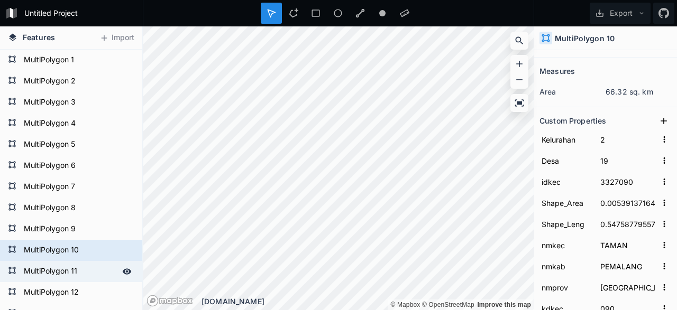
click at [77, 269] on form "MultiPolygon 11" at bounding box center [70, 272] width 99 height 16
type input "3327100"
type input "0.00654573889"
type input "0.59568523755"
type input "PETARUKAN"
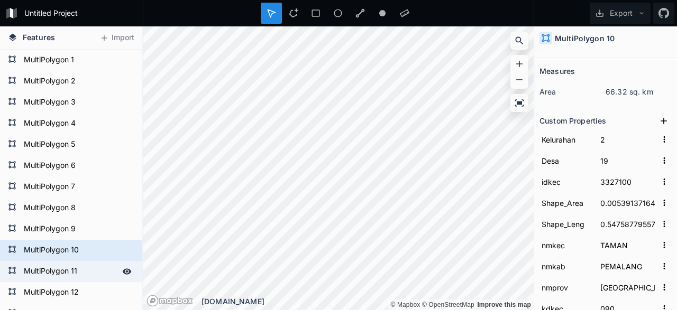
type input "100"
type input "11"
type input "1"
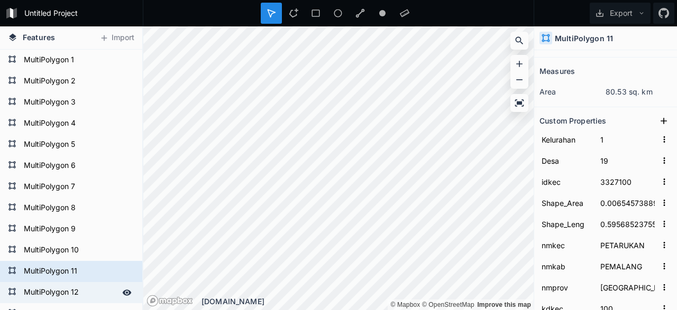
click at [70, 292] on form "MultiPolygon 12" at bounding box center [70, 293] width 99 height 16
type input "3327110"
type input "0.00456806909"
type input "0.5992117598"
type input "AMPELGADING"
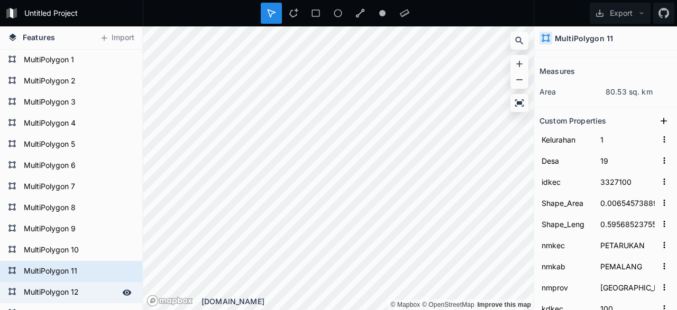
type input "110"
type input "12"
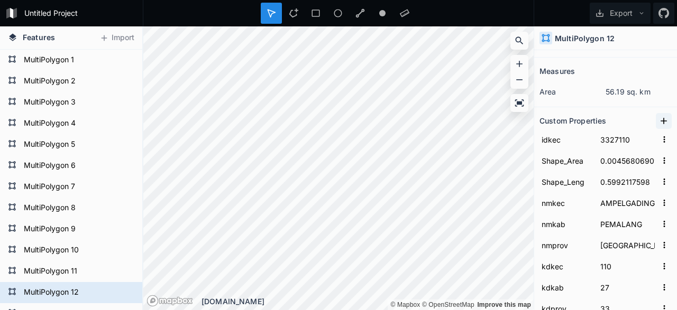
click at [666, 117] on icon at bounding box center [663, 121] width 11 height 11
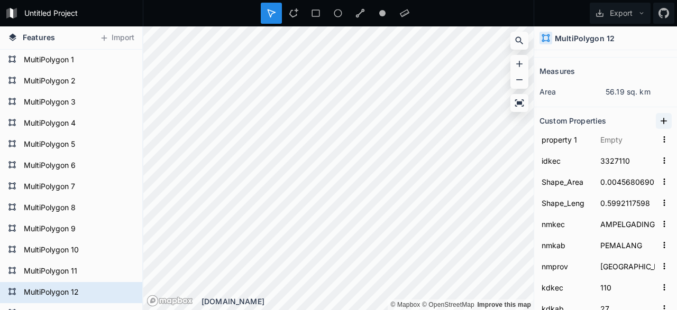
click at [666, 117] on icon at bounding box center [663, 121] width 11 height 11
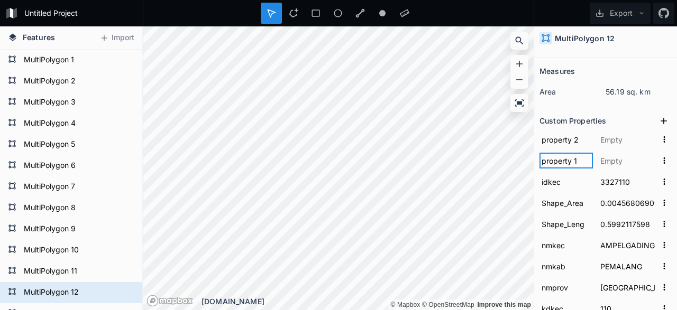
click at [585, 154] on input "property 1" at bounding box center [565, 161] width 53 height 16
drag, startPoint x: 583, startPoint y: 161, endPoint x: 480, endPoint y: 161, distance: 103.7
click at [539, 161] on input "property 1" at bounding box center [565, 161] width 53 height 16
type input "Desa"
click at [582, 137] on input "property 2" at bounding box center [565, 140] width 53 height 16
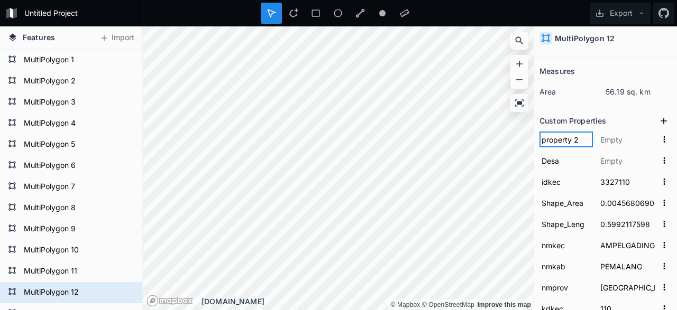
drag, startPoint x: 582, startPoint y: 137, endPoint x: 496, endPoint y: 130, distance: 87.1
click at [539, 132] on input "property 2" at bounding box center [565, 140] width 53 height 16
type input "Kelurahan"
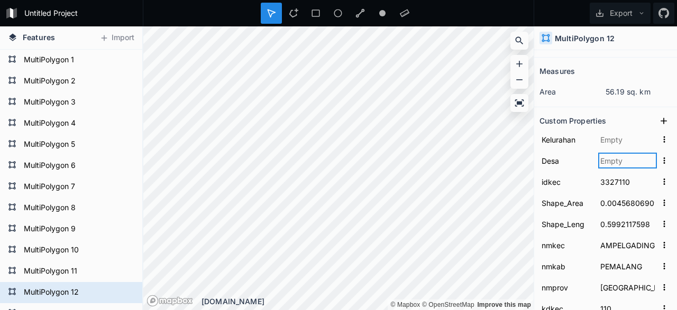
click at [619, 159] on input "text" at bounding box center [627, 161] width 59 height 16
type input "16"
click at [637, 137] on input "text" at bounding box center [627, 140] width 59 height 16
type input "0"
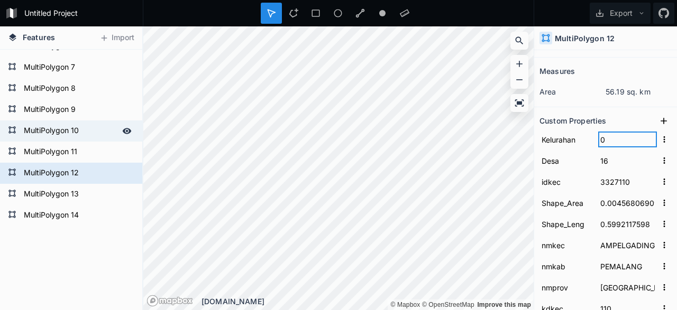
scroll to position [176, 0]
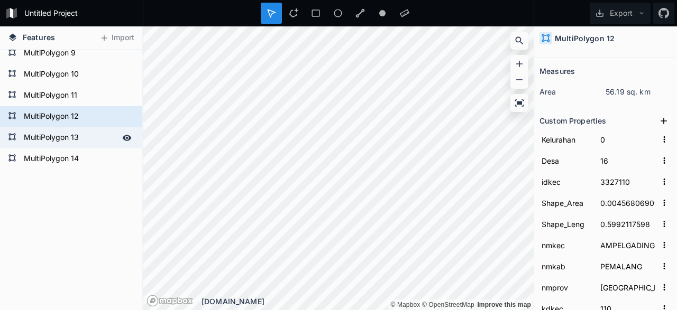
click at [69, 137] on form "MultiPolygon 13" at bounding box center [70, 138] width 99 height 16
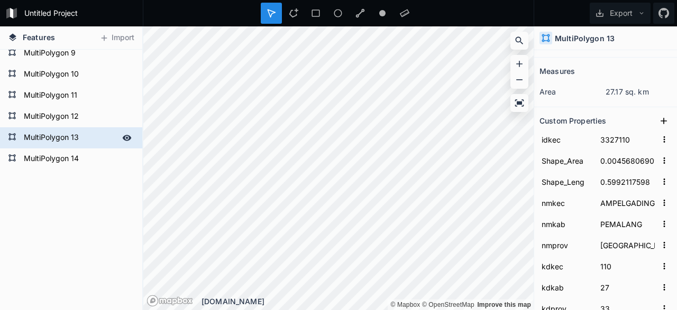
type input "3327120"
type input "0.00220823697"
type input "0.41183450589"
click at [664, 118] on icon at bounding box center [664, 121] width 6 height 6
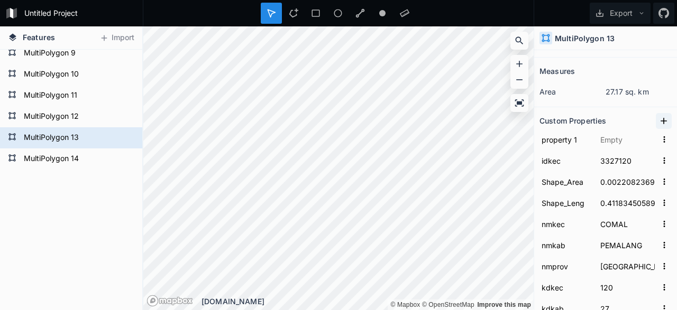
click at [664, 118] on icon at bounding box center [664, 121] width 6 height 6
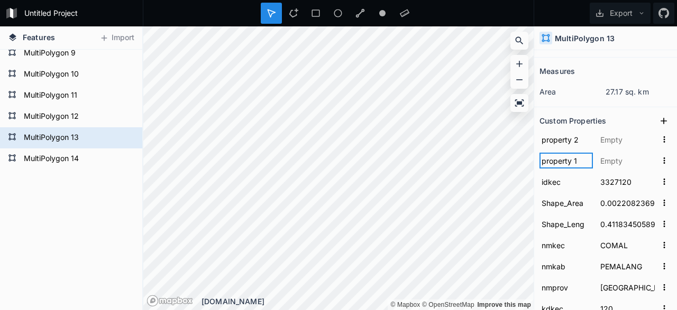
drag, startPoint x: 585, startPoint y: 162, endPoint x: 460, endPoint y: 171, distance: 126.2
click at [539, 169] on input "property 1" at bounding box center [565, 161] width 53 height 16
click at [583, 136] on input "property 2" at bounding box center [565, 140] width 53 height 16
drag, startPoint x: 583, startPoint y: 136, endPoint x: 469, endPoint y: 137, distance: 114.2
click at [539, 137] on input "property 2" at bounding box center [565, 140] width 53 height 16
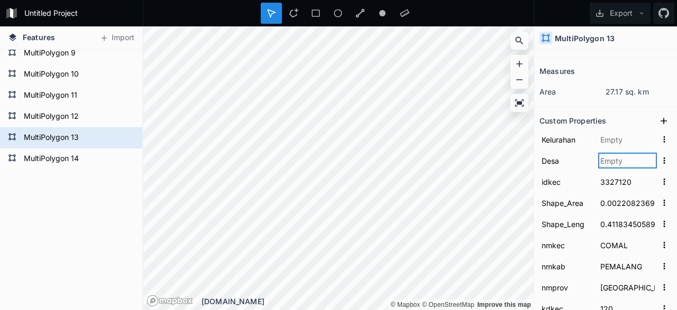
click at [611, 158] on input "text" at bounding box center [627, 161] width 59 height 16
click at [618, 157] on input "text" at bounding box center [627, 161] width 59 height 16
click at [622, 137] on input "text" at bounding box center [627, 140] width 59 height 16
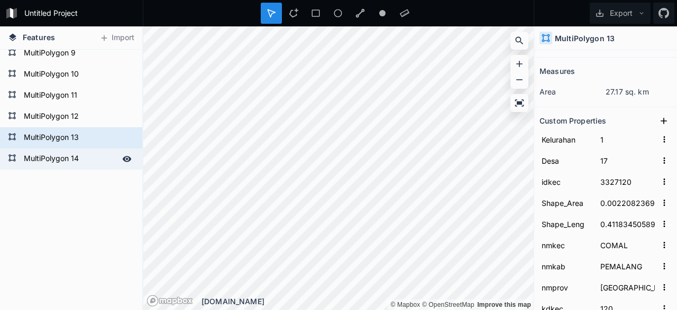
click at [54, 159] on form "MultiPolygon 14" at bounding box center [70, 159] width 99 height 16
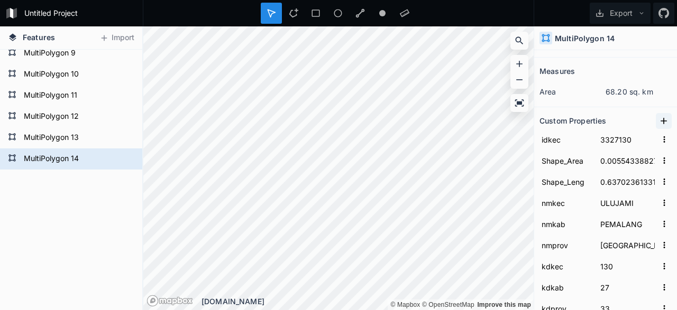
click at [665, 120] on icon at bounding box center [664, 121] width 6 height 6
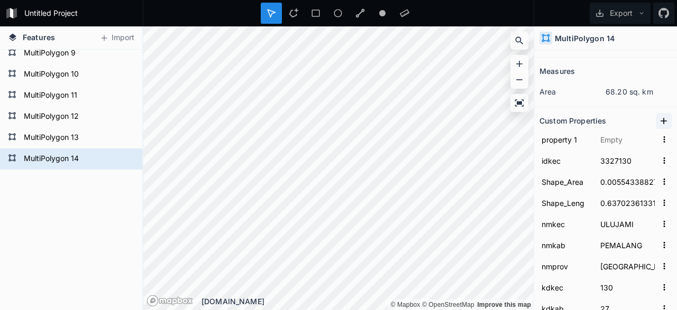
click at [665, 120] on icon at bounding box center [664, 121] width 6 height 6
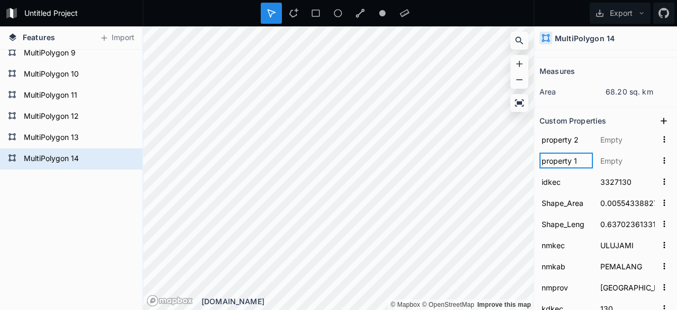
drag, startPoint x: 580, startPoint y: 160, endPoint x: 456, endPoint y: 156, distance: 123.8
click at [539, 156] on input "property 1" at bounding box center [565, 161] width 53 height 16
click at [582, 137] on input "property 2" at bounding box center [565, 140] width 53 height 16
drag, startPoint x: 582, startPoint y: 137, endPoint x: 468, endPoint y: 136, distance: 114.2
click at [539, 136] on input "property 2" at bounding box center [565, 140] width 53 height 16
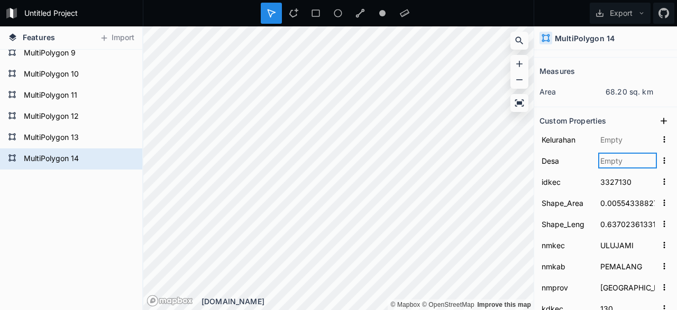
click at [619, 159] on input "text" at bounding box center [627, 161] width 59 height 16
click at [630, 141] on input "text" at bounding box center [627, 140] width 59 height 16
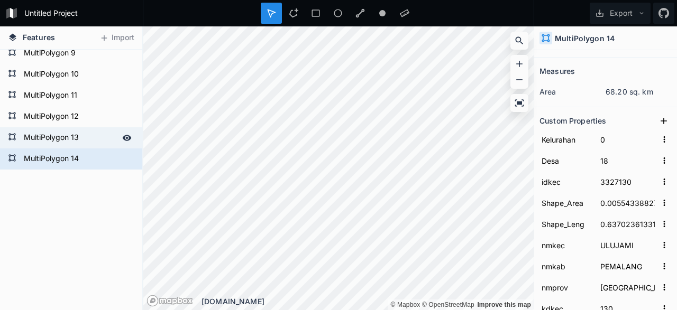
click at [82, 137] on form "MultiPolygon 13" at bounding box center [70, 138] width 99 height 16
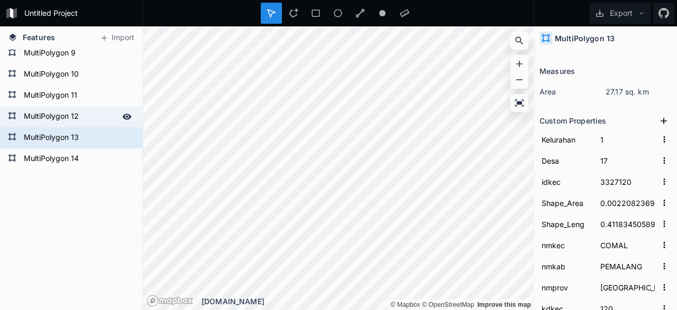
click at [70, 115] on form "MultiPolygon 12" at bounding box center [70, 117] width 99 height 16
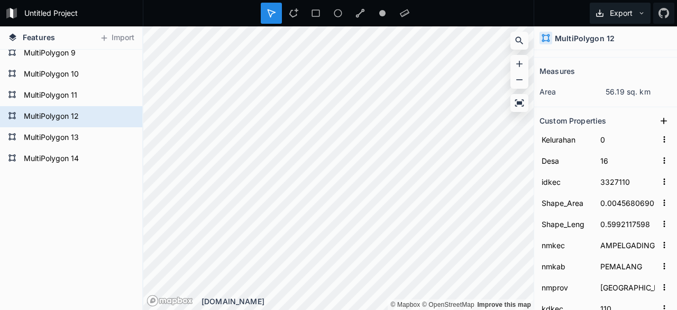
click at [607, 15] on button "Export" at bounding box center [620, 13] width 61 height 21
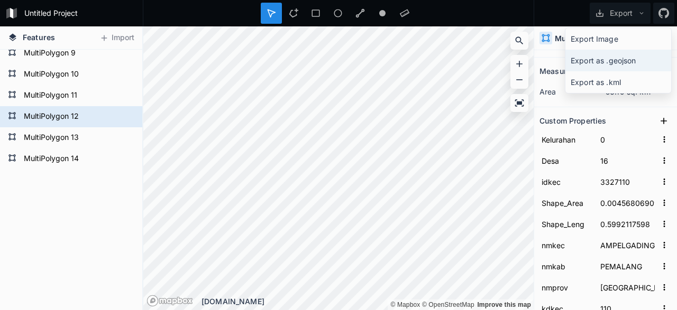
click at [617, 63] on div "Export as .geojson" at bounding box center [618, 61] width 106 height 22
